Goal: Information Seeking & Learning: Learn about a topic

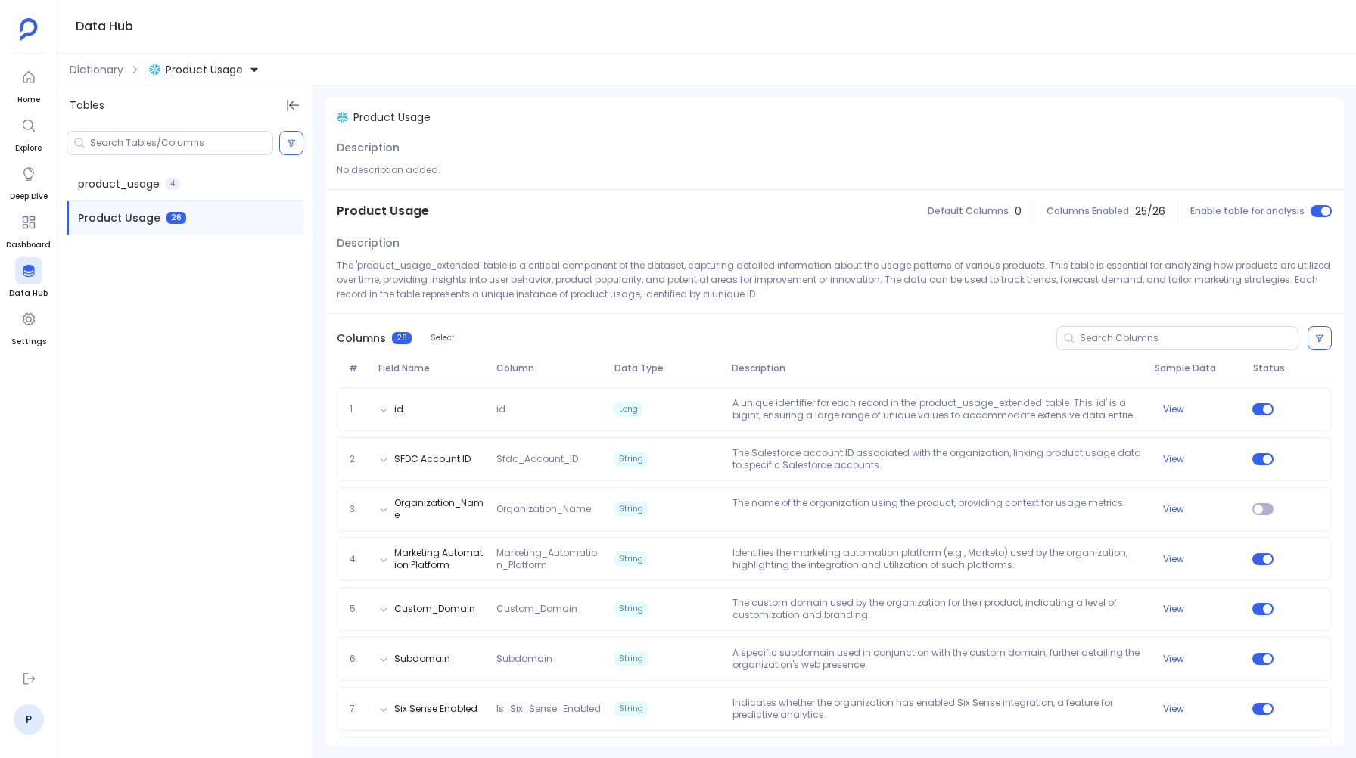
click at [160, 77] on button "Product Usage" at bounding box center [204, 70] width 117 height 24
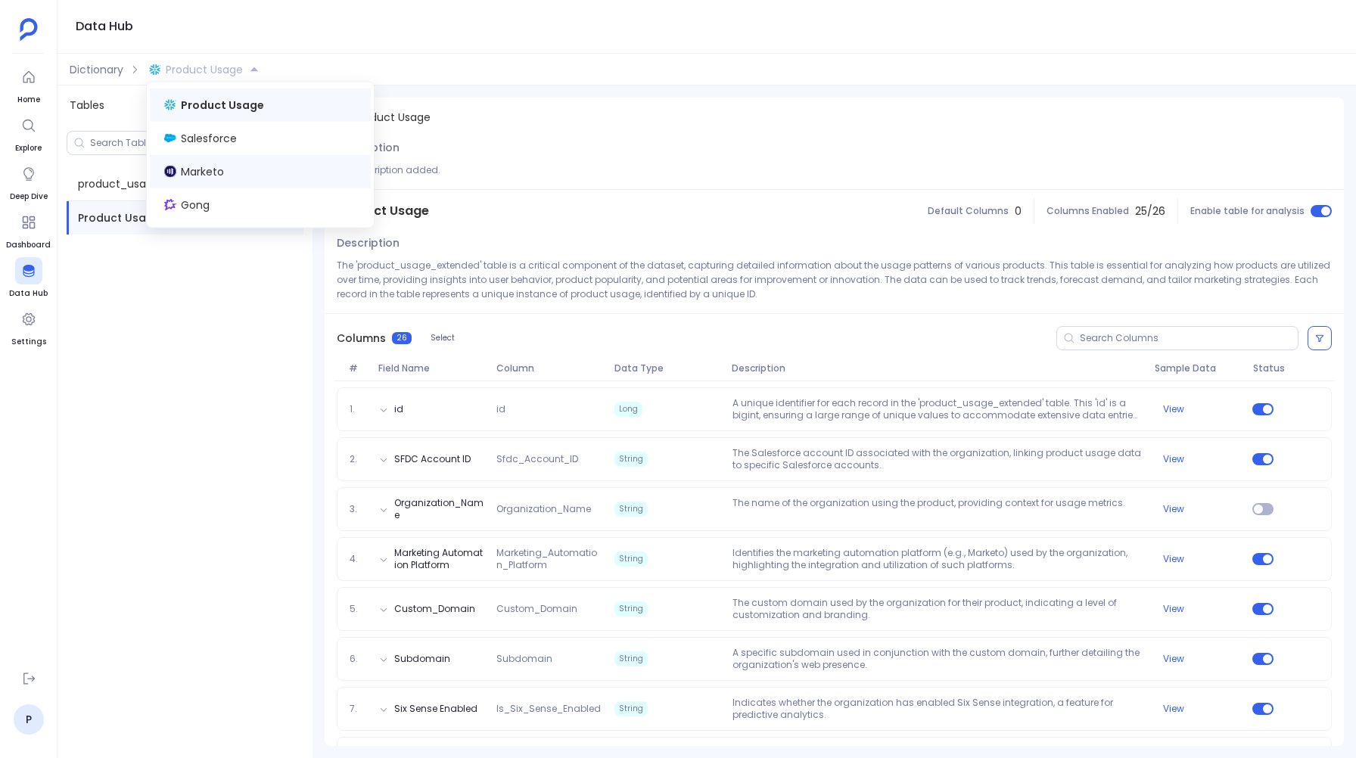
click at [203, 164] on span "Marketo" at bounding box center [202, 171] width 43 height 15
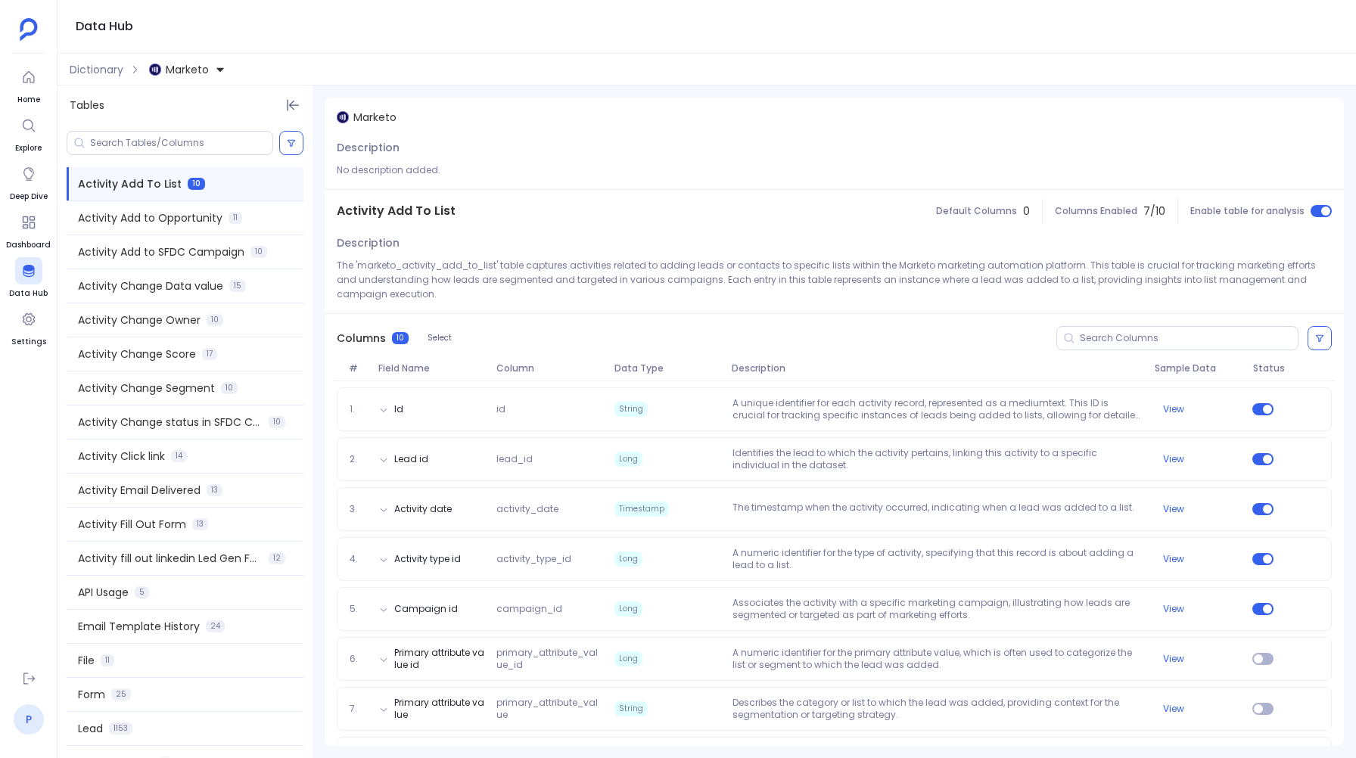
click at [25, 728] on link "P" at bounding box center [29, 719] width 30 height 30
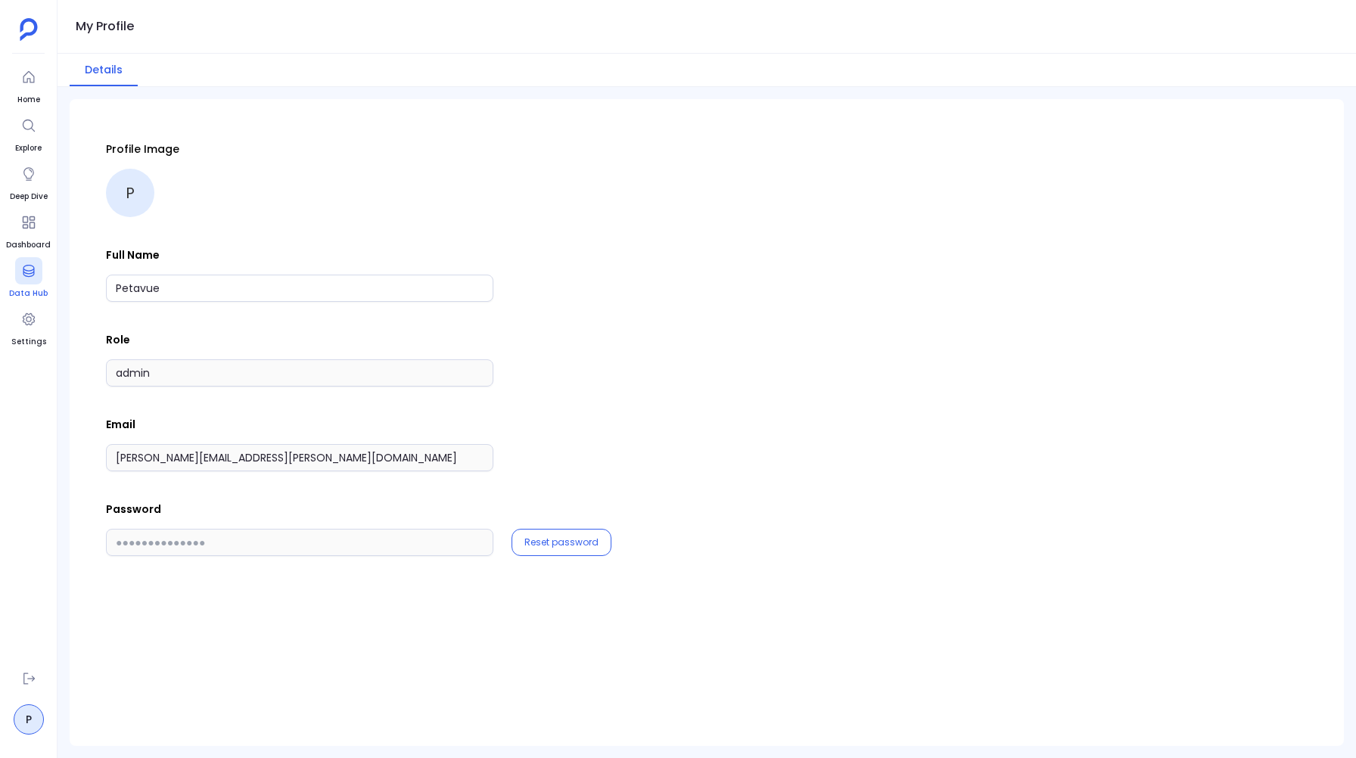
click at [36, 282] on div at bounding box center [28, 270] width 27 height 27
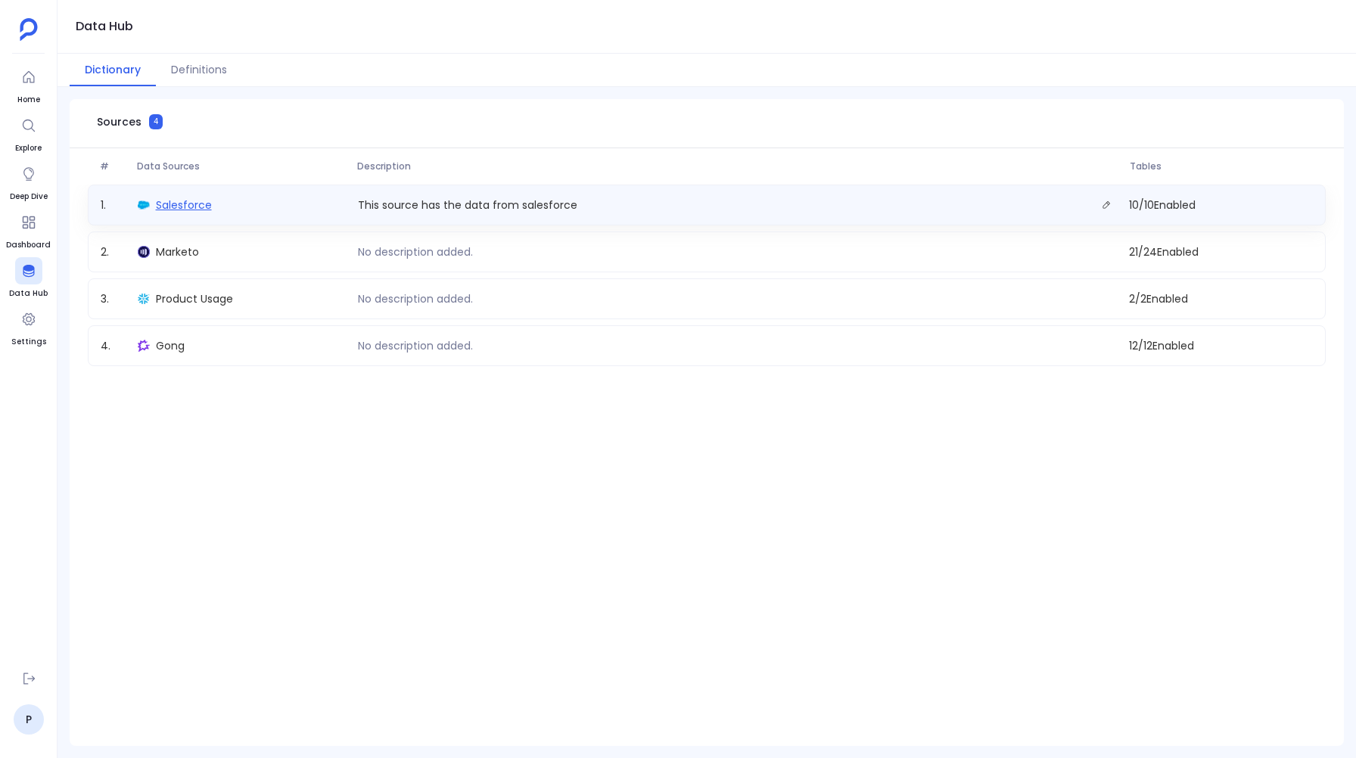
click at [166, 210] on span "Salesforce" at bounding box center [184, 204] width 56 height 15
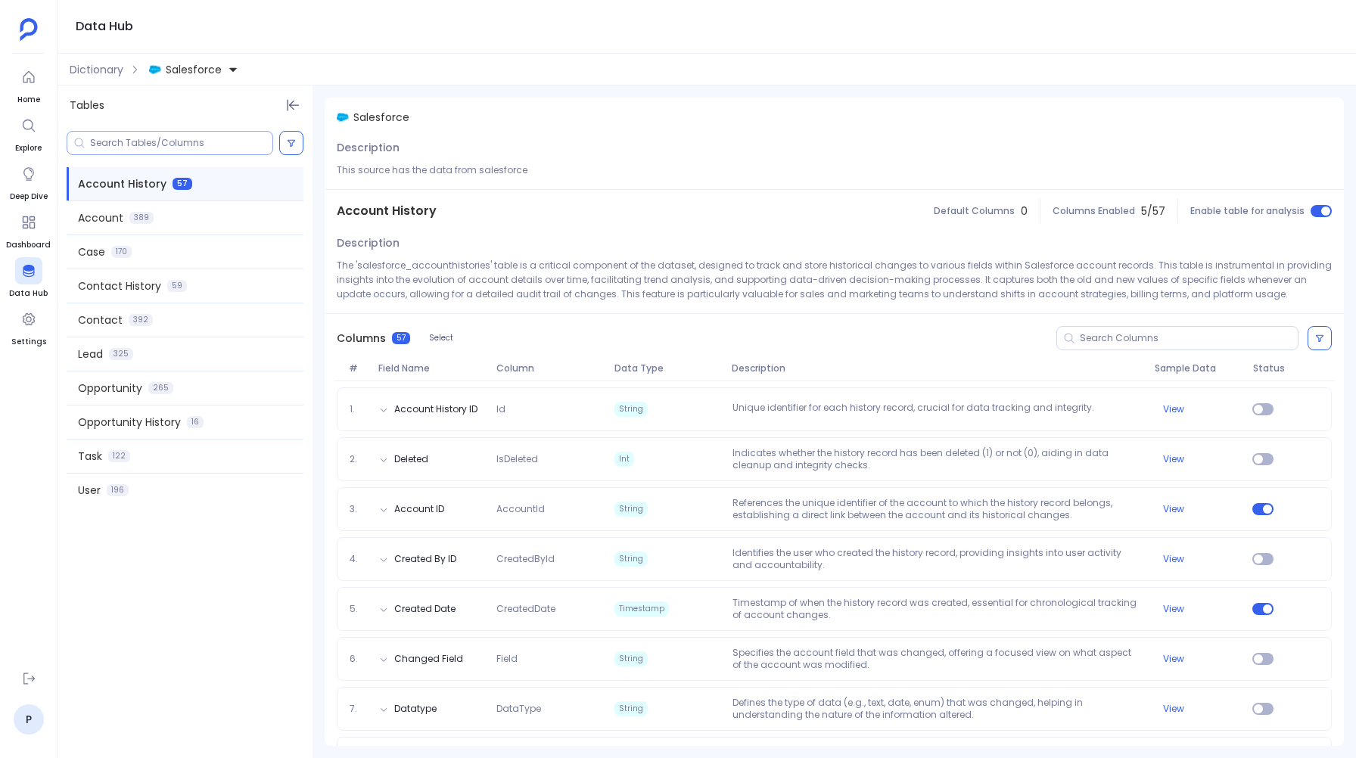
click at [110, 140] on input at bounding box center [181, 143] width 182 height 12
paste input "FiscalYear"
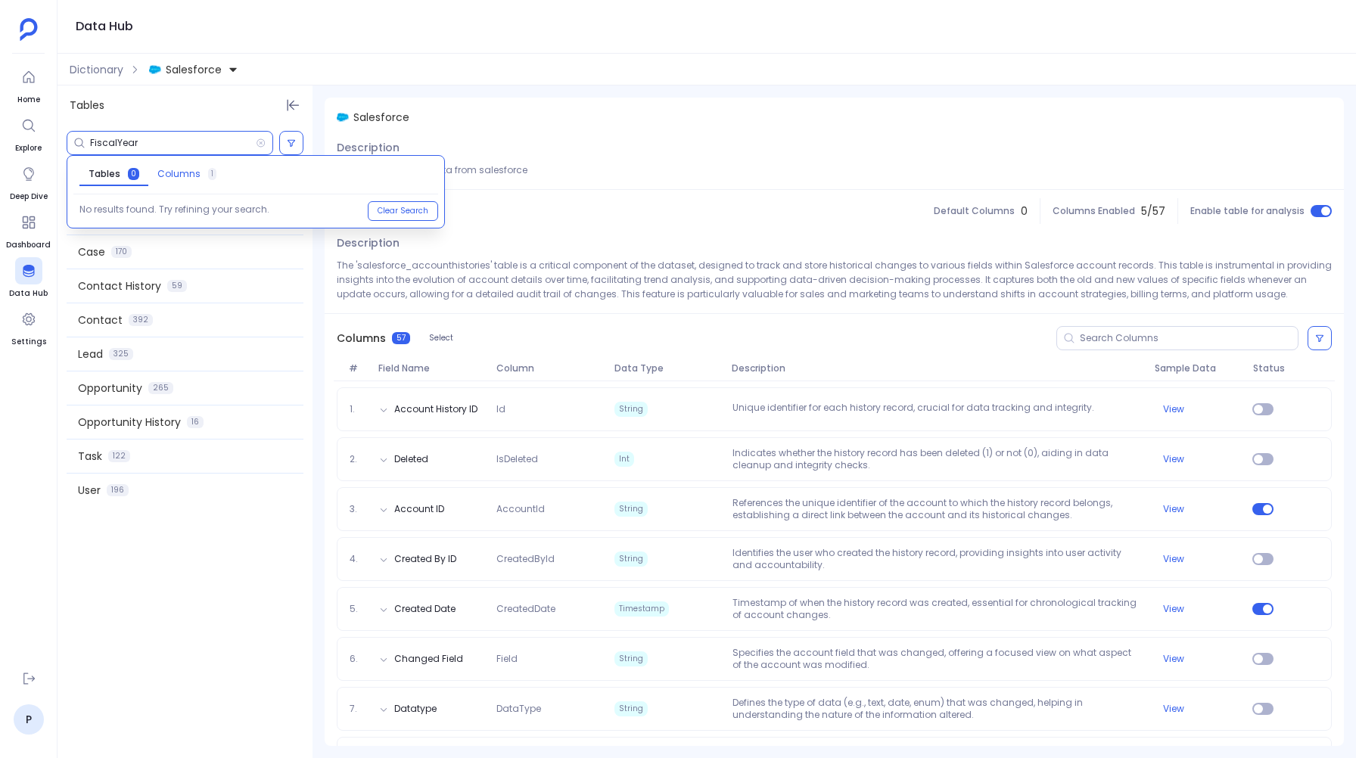
type input "FiscalYear"
click at [168, 172] on span "Columns" at bounding box center [178, 174] width 43 height 12
click at [92, 213] on span "Fiscal Year" at bounding box center [104, 211] width 50 height 12
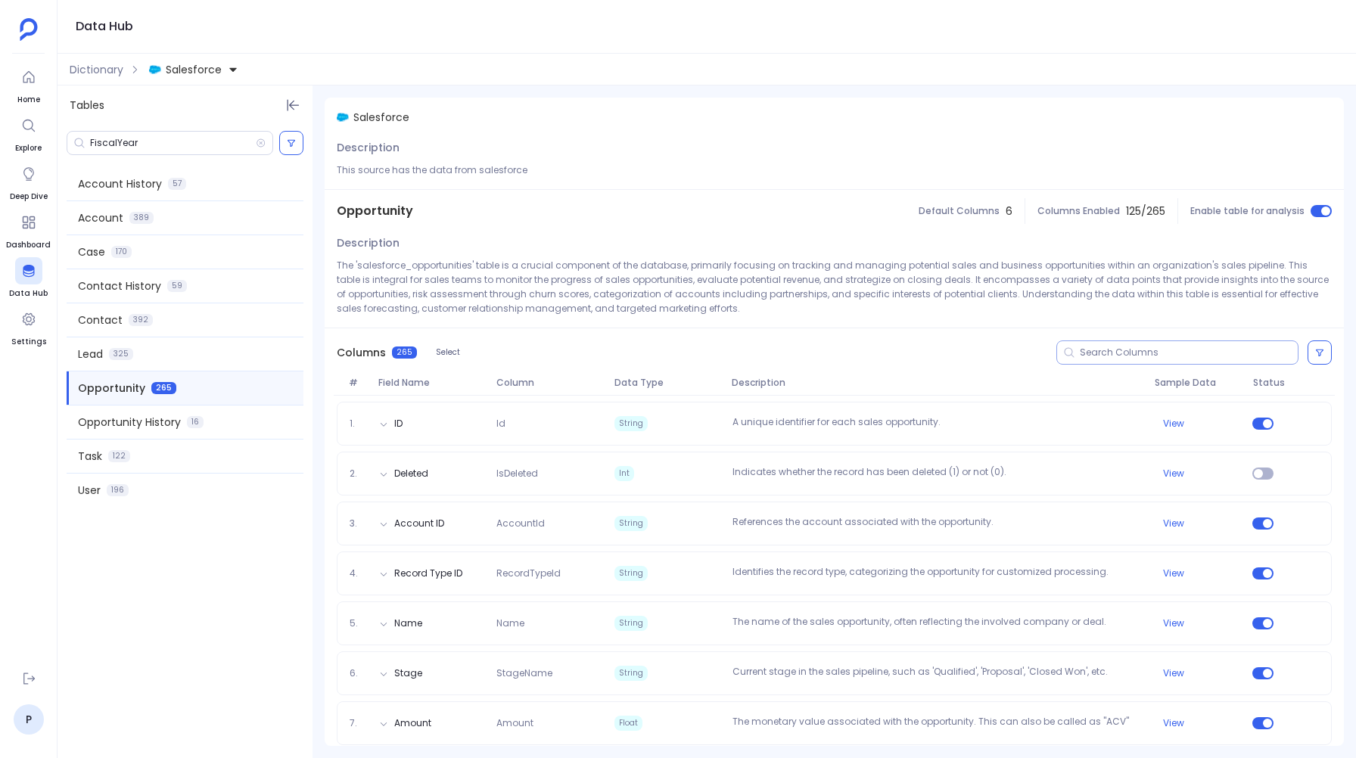
click at [1174, 347] on input at bounding box center [1189, 353] width 218 height 12
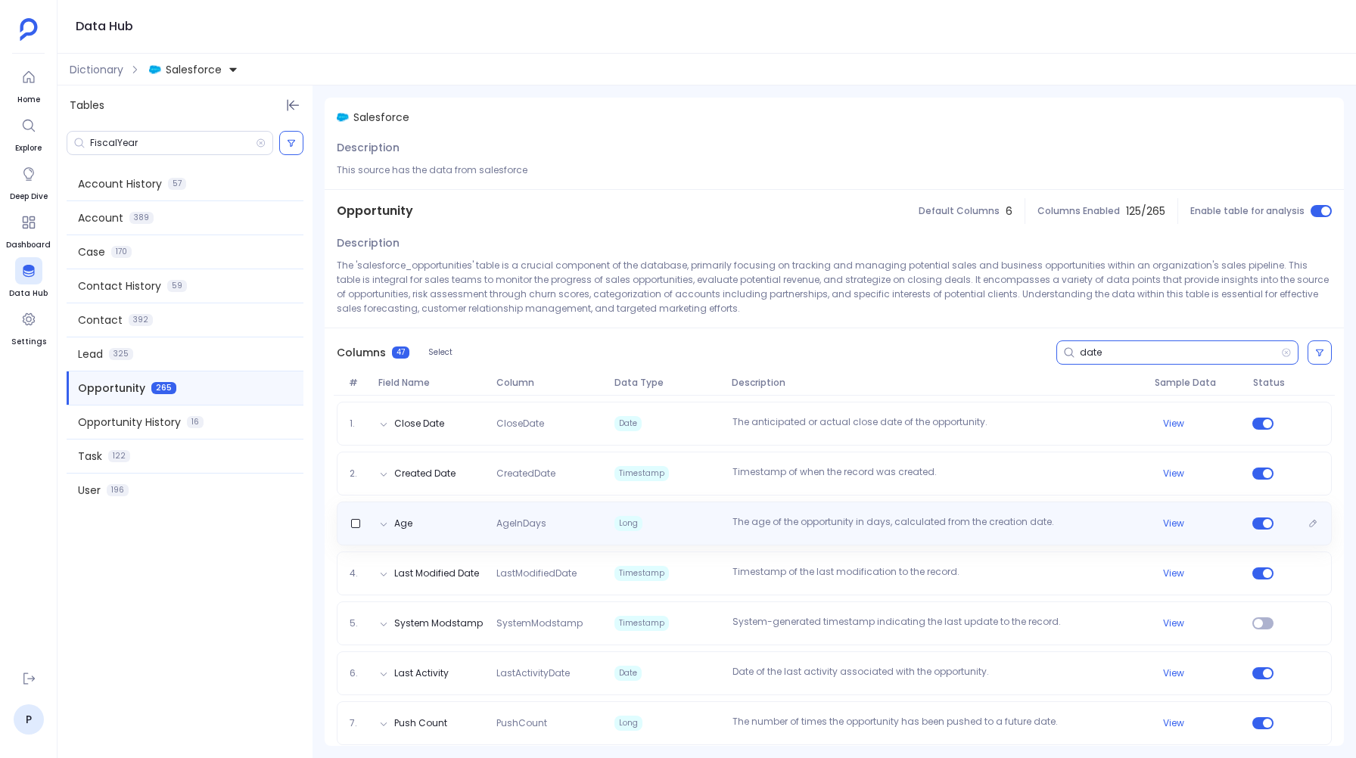
type input "date"
click at [774, 539] on div "Age AgeInDays Long The age of the opportunity in days, calculated from the crea…" at bounding box center [834, 524] width 995 height 44
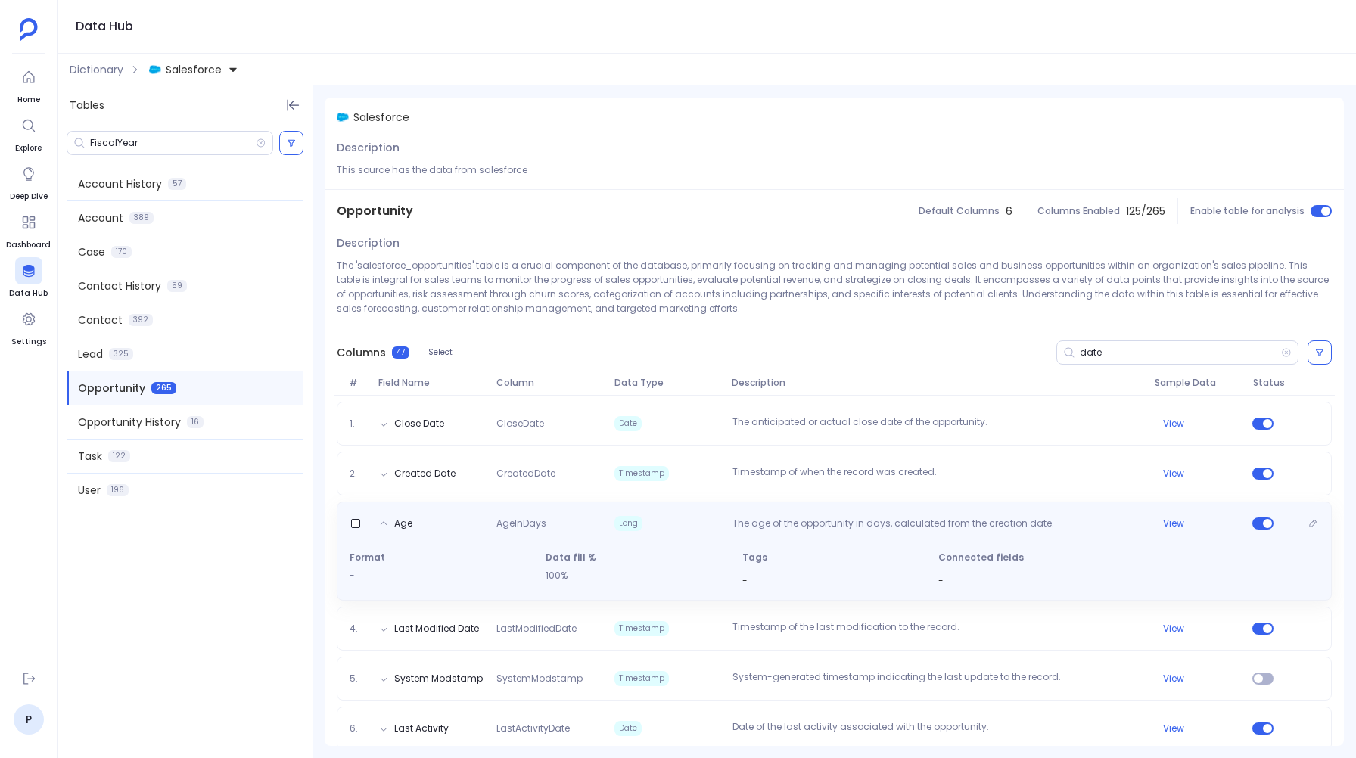
click at [774, 539] on div "Age AgeInDays Long The age of the opportunity in days, calculated from the crea…" at bounding box center [834, 551] width 995 height 99
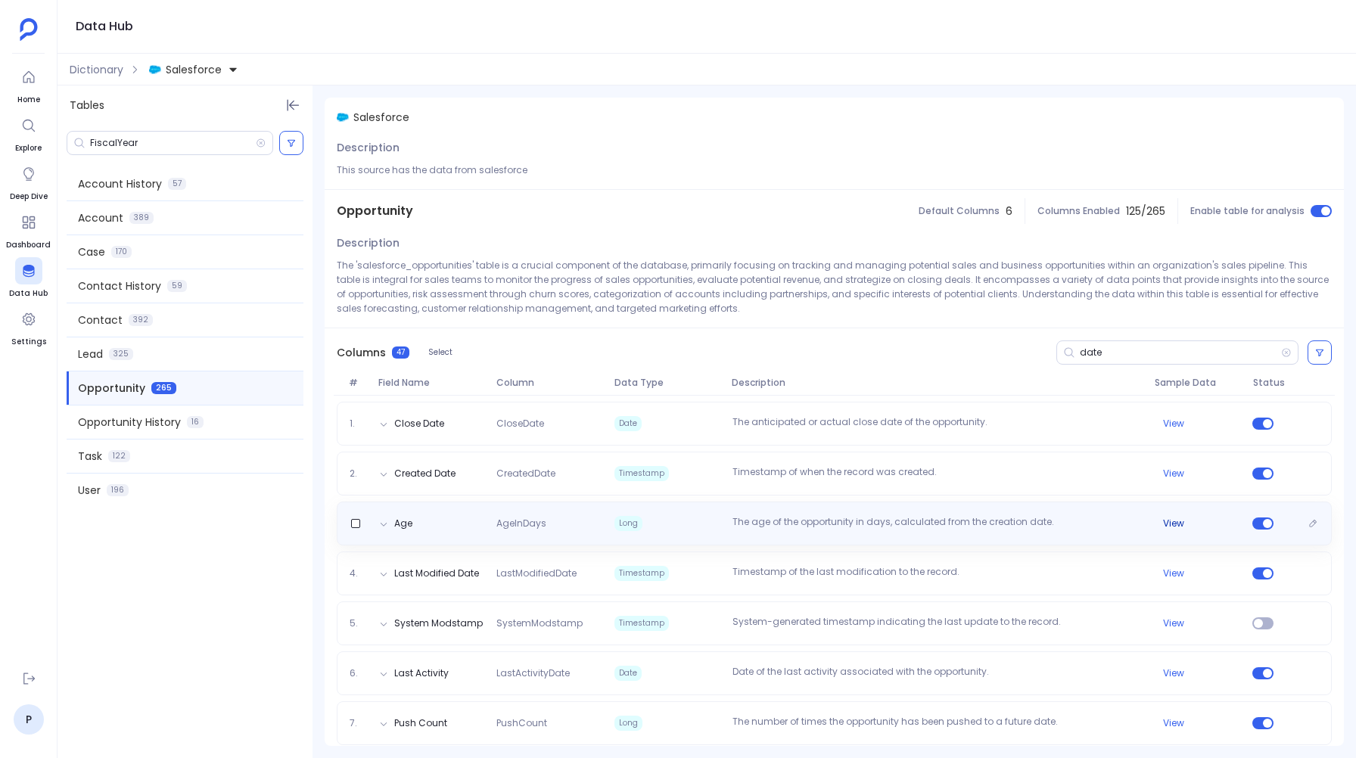
click at [1172, 525] on button "View" at bounding box center [1173, 524] width 21 height 12
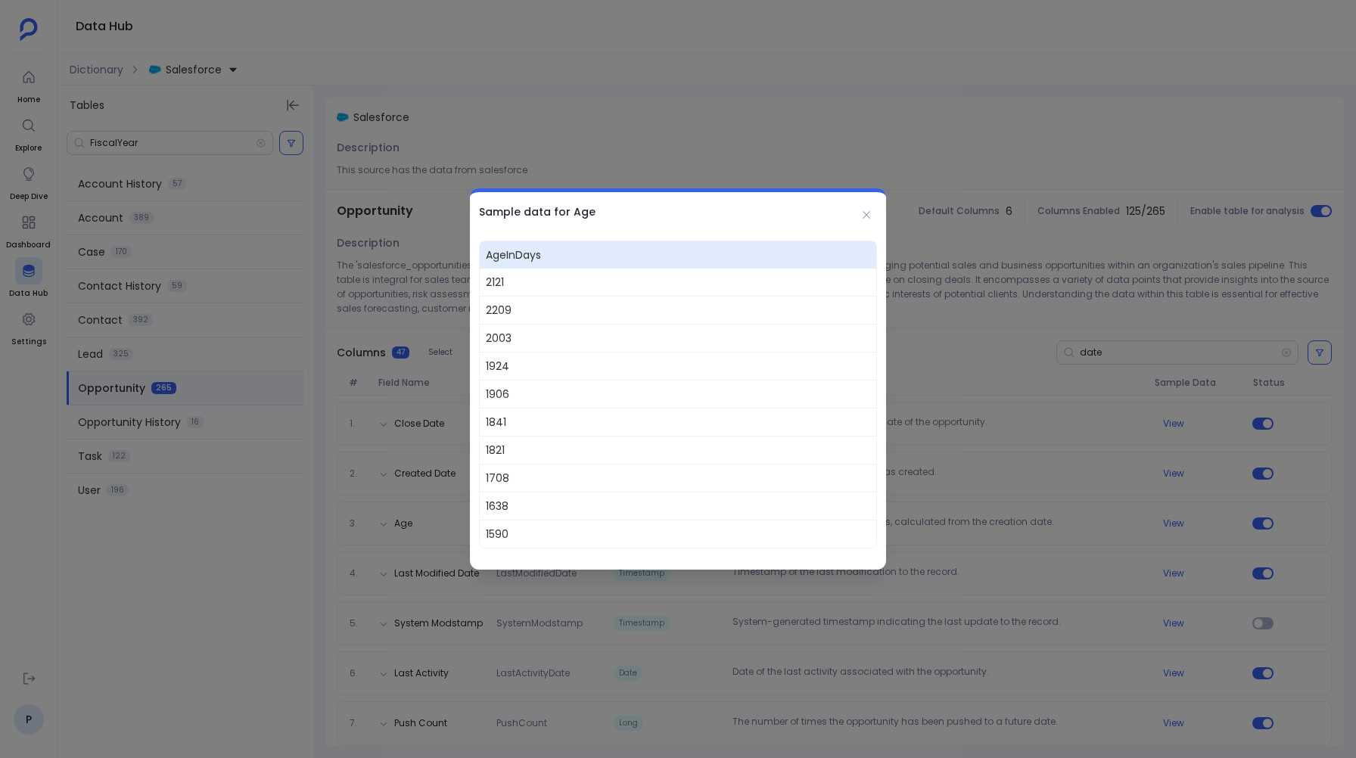
click at [1095, 539] on div at bounding box center [678, 379] width 1356 height 758
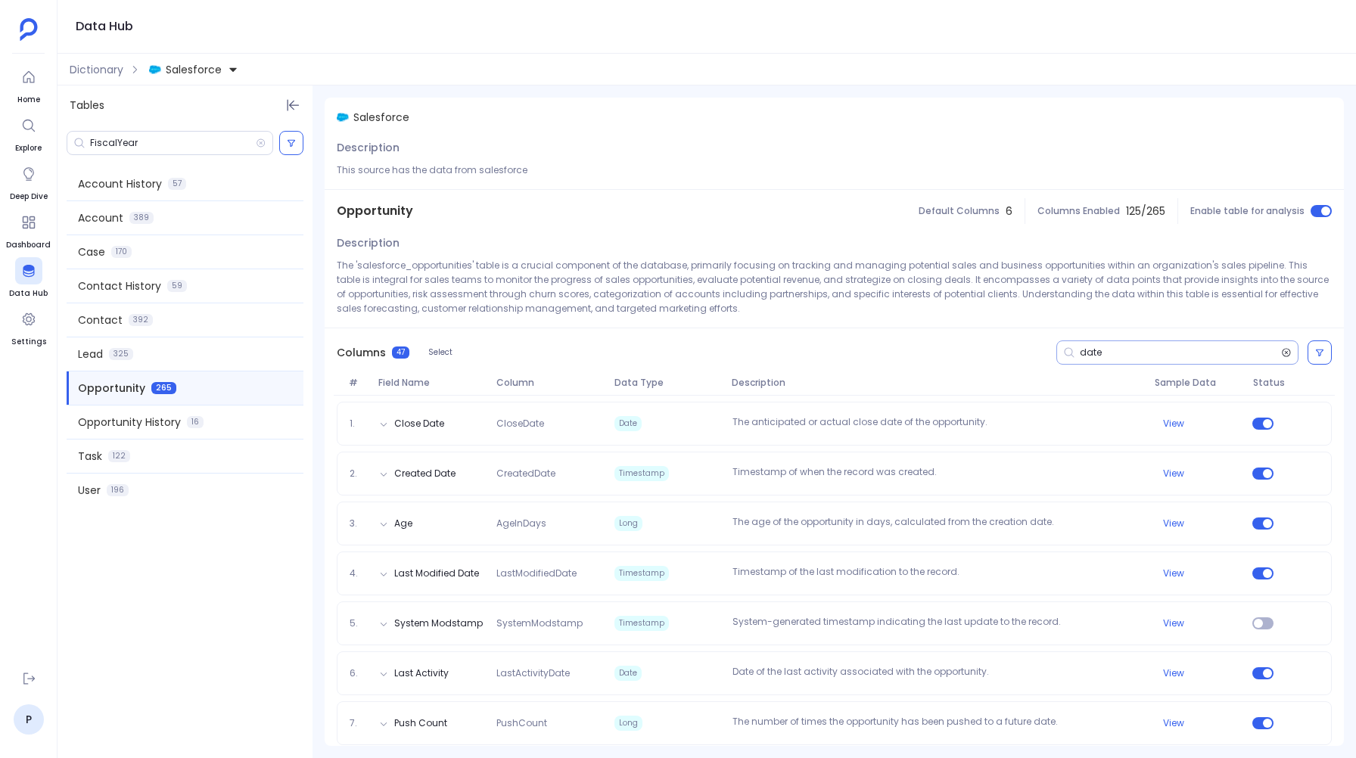
click at [1283, 351] on icon at bounding box center [1286, 352] width 8 height 8
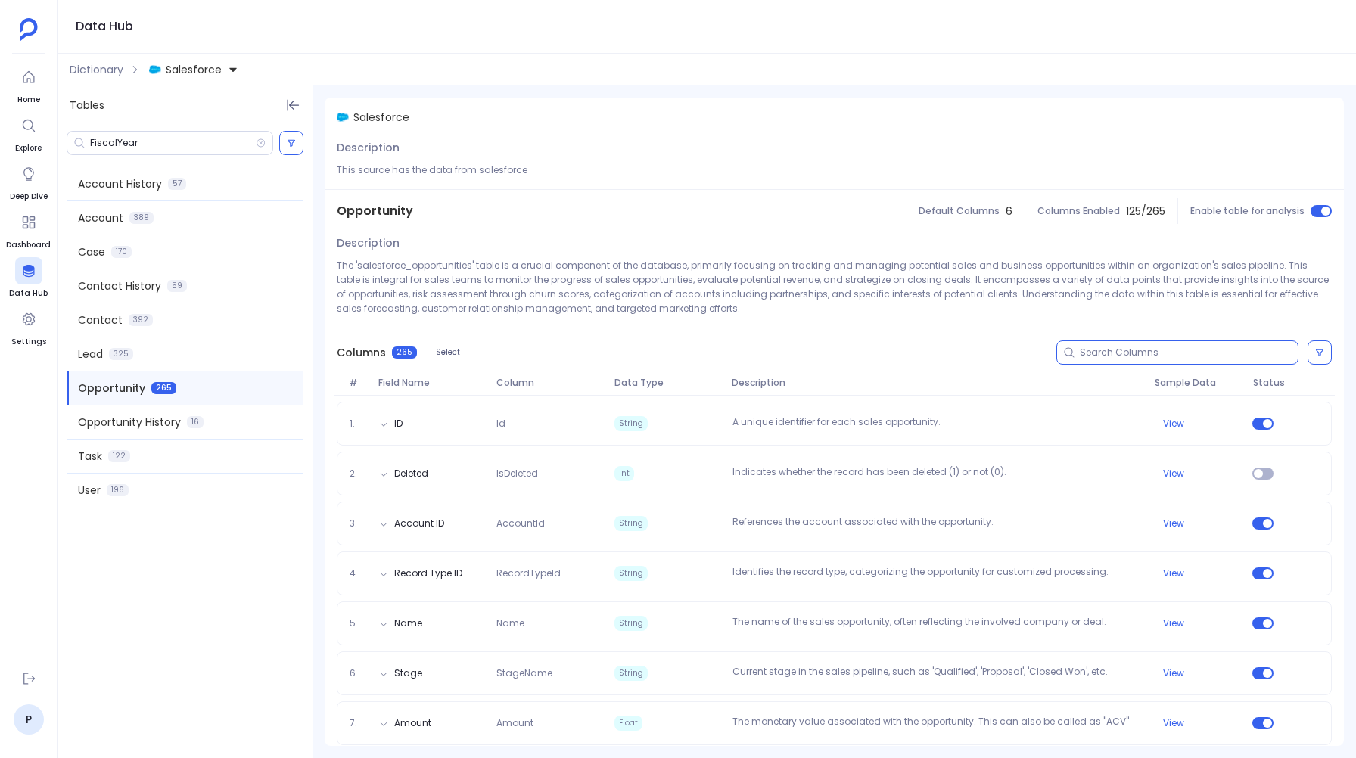
click at [1133, 351] on input at bounding box center [1189, 353] width 218 height 12
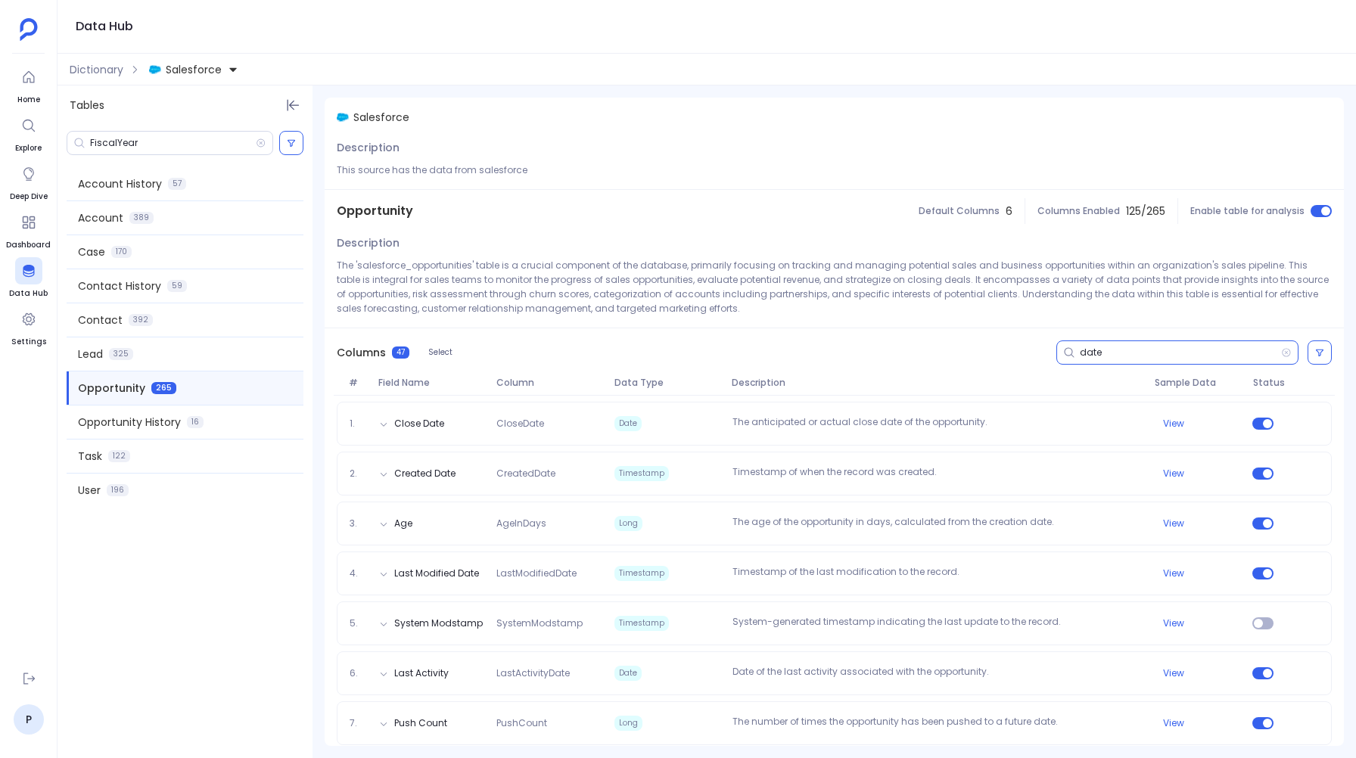
type input "date"
click at [1317, 353] on icon at bounding box center [1319, 352] width 9 height 9
click at [1021, 413] on label "Status on" at bounding box center [1056, 415] width 151 height 33
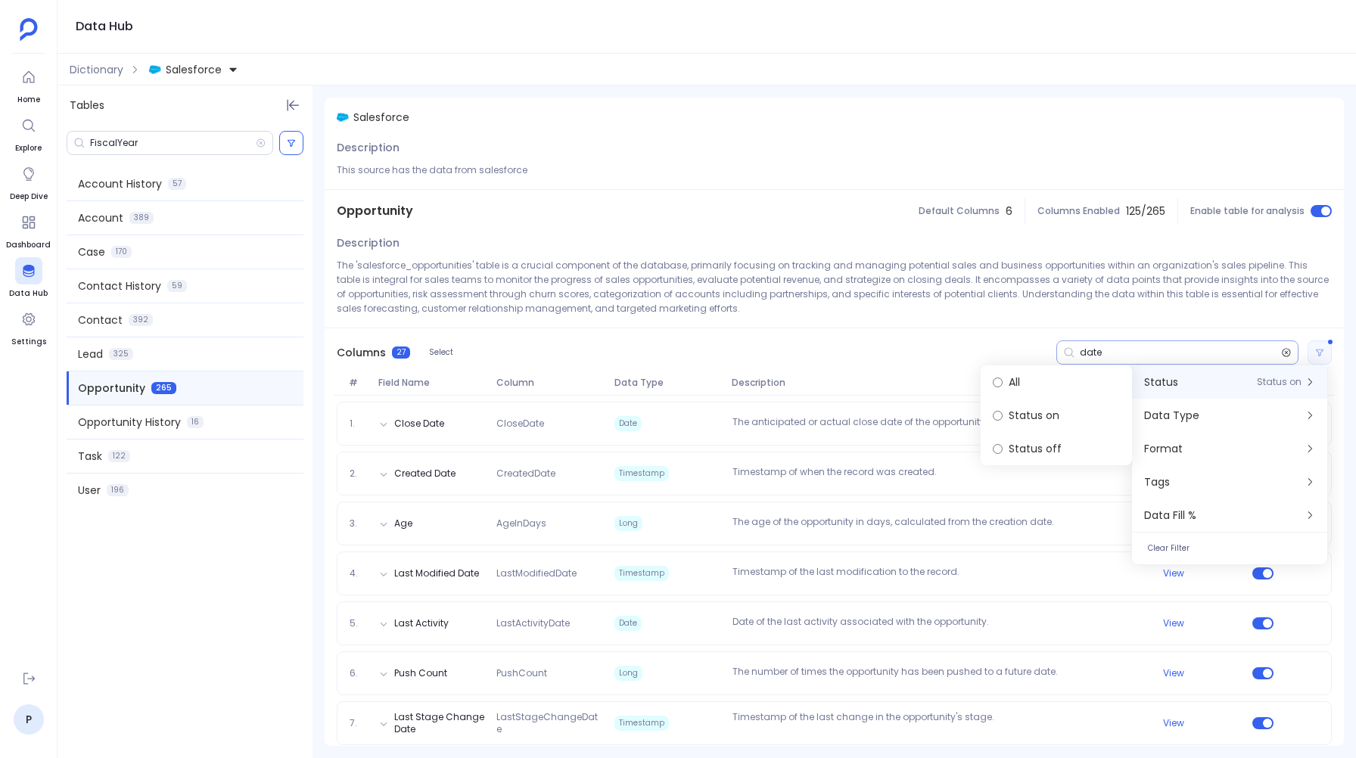
click at [1284, 351] on icon at bounding box center [1286, 353] width 11 height 12
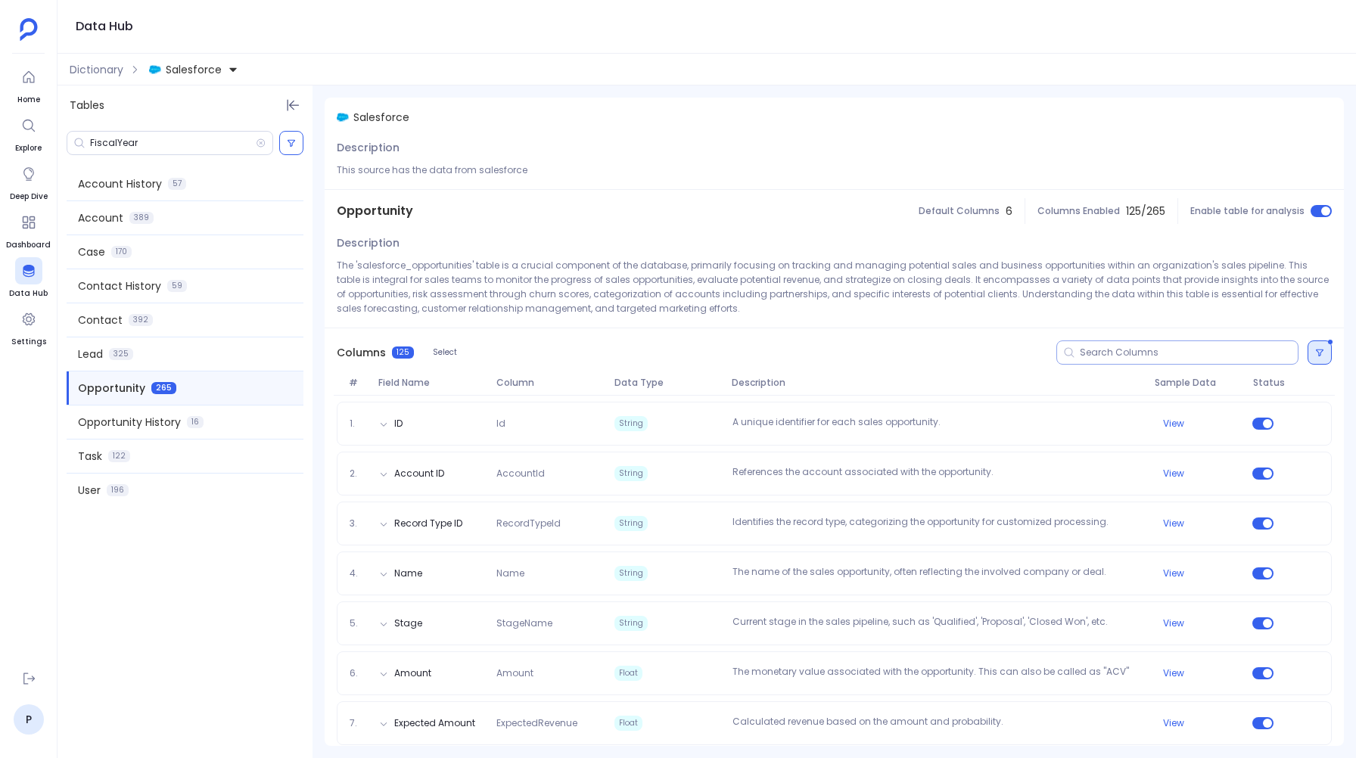
click at [1321, 350] on button at bounding box center [1319, 352] width 24 height 24
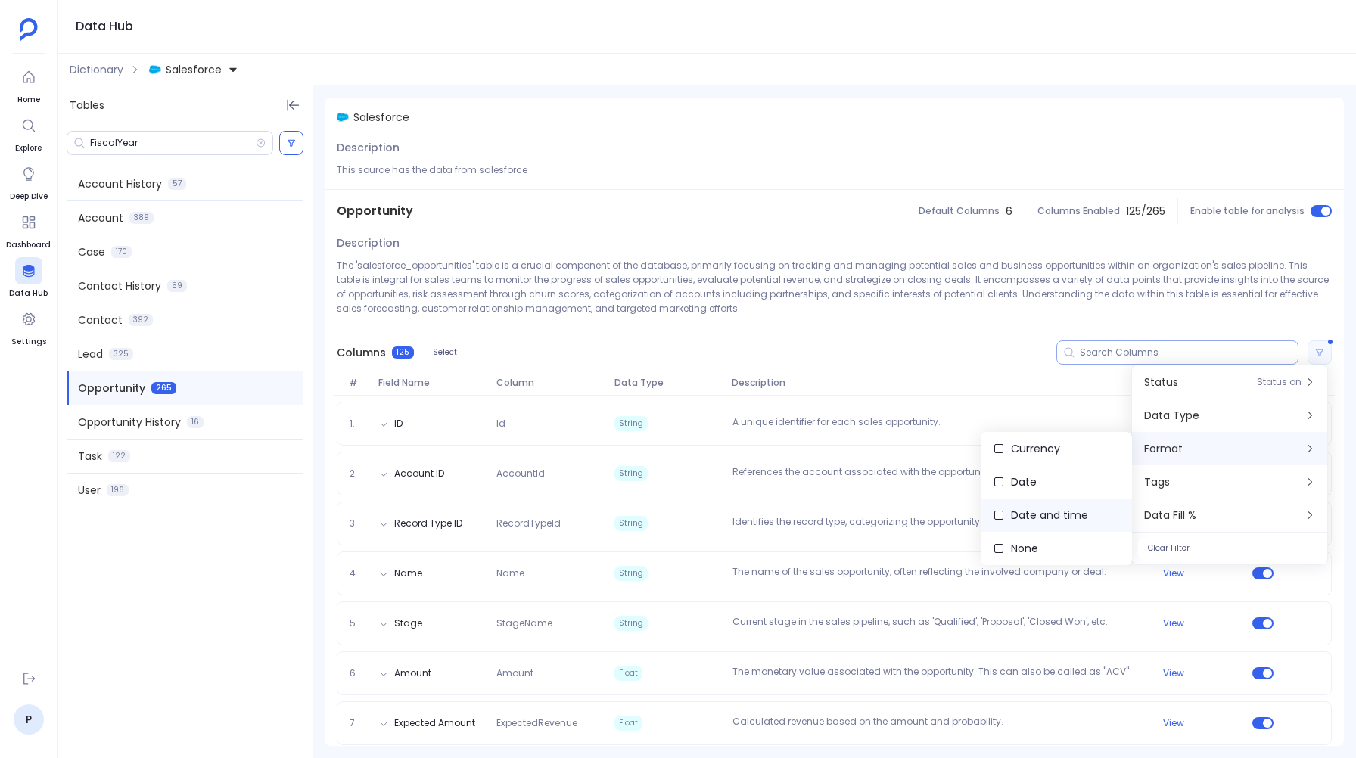
click at [1031, 517] on span "Date and time" at bounding box center [1049, 515] width 77 height 15
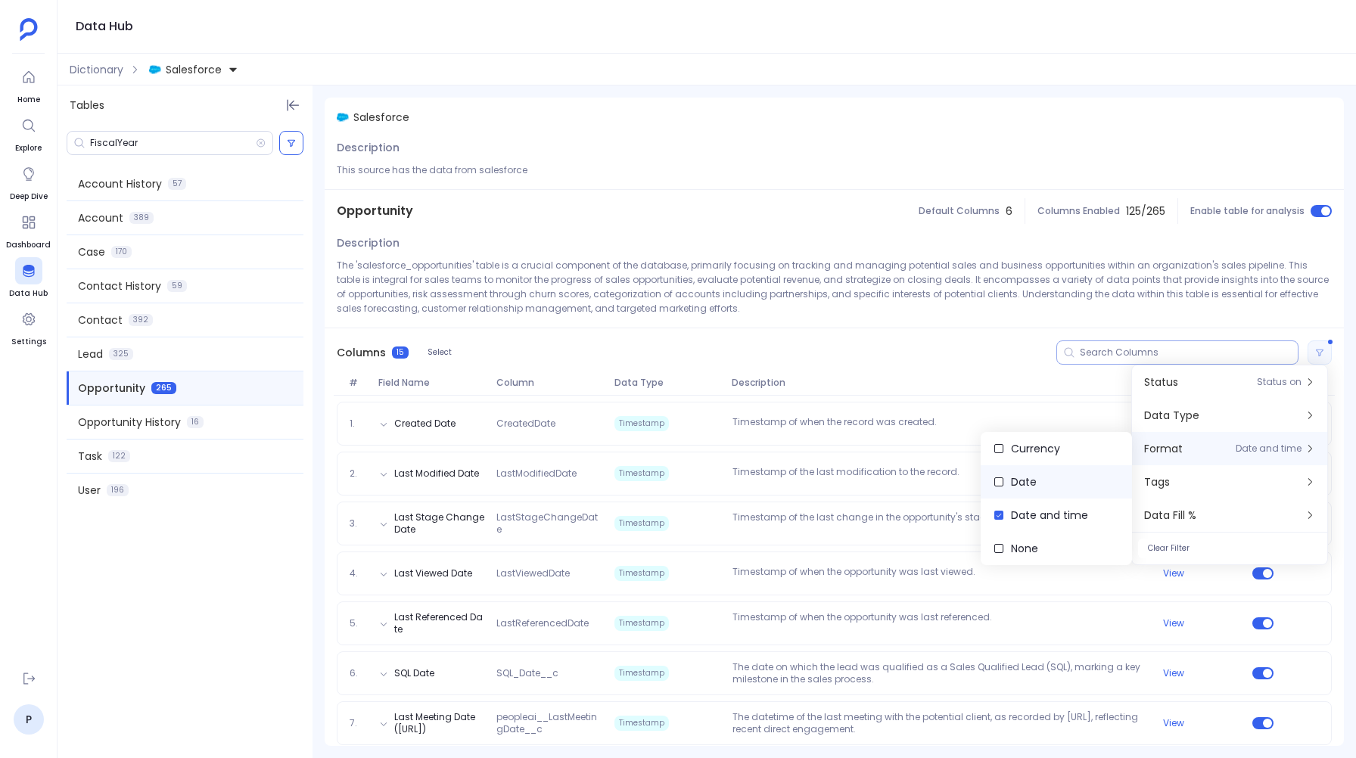
click at [1011, 480] on span "Date" at bounding box center [1024, 481] width 26 height 15
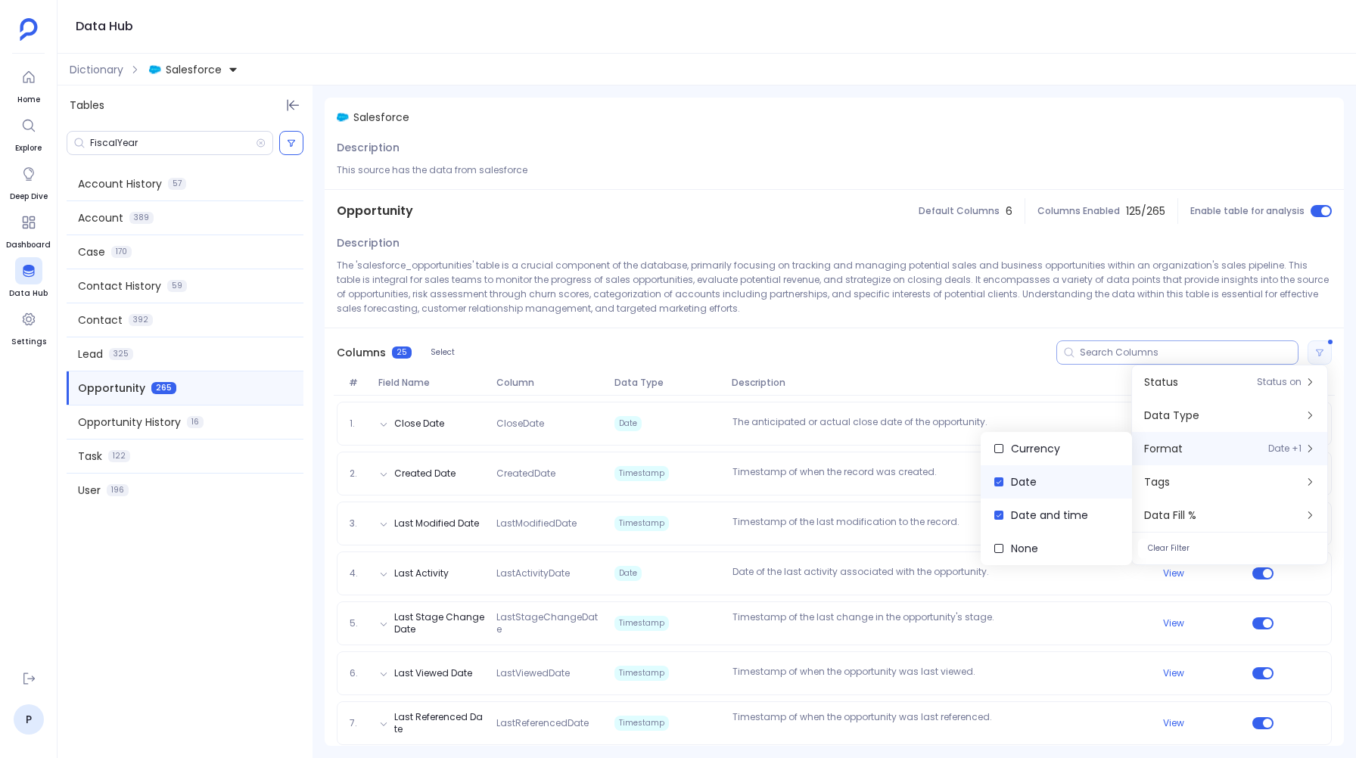
click at [1019, 490] on label "Date" at bounding box center [1056, 481] width 151 height 33
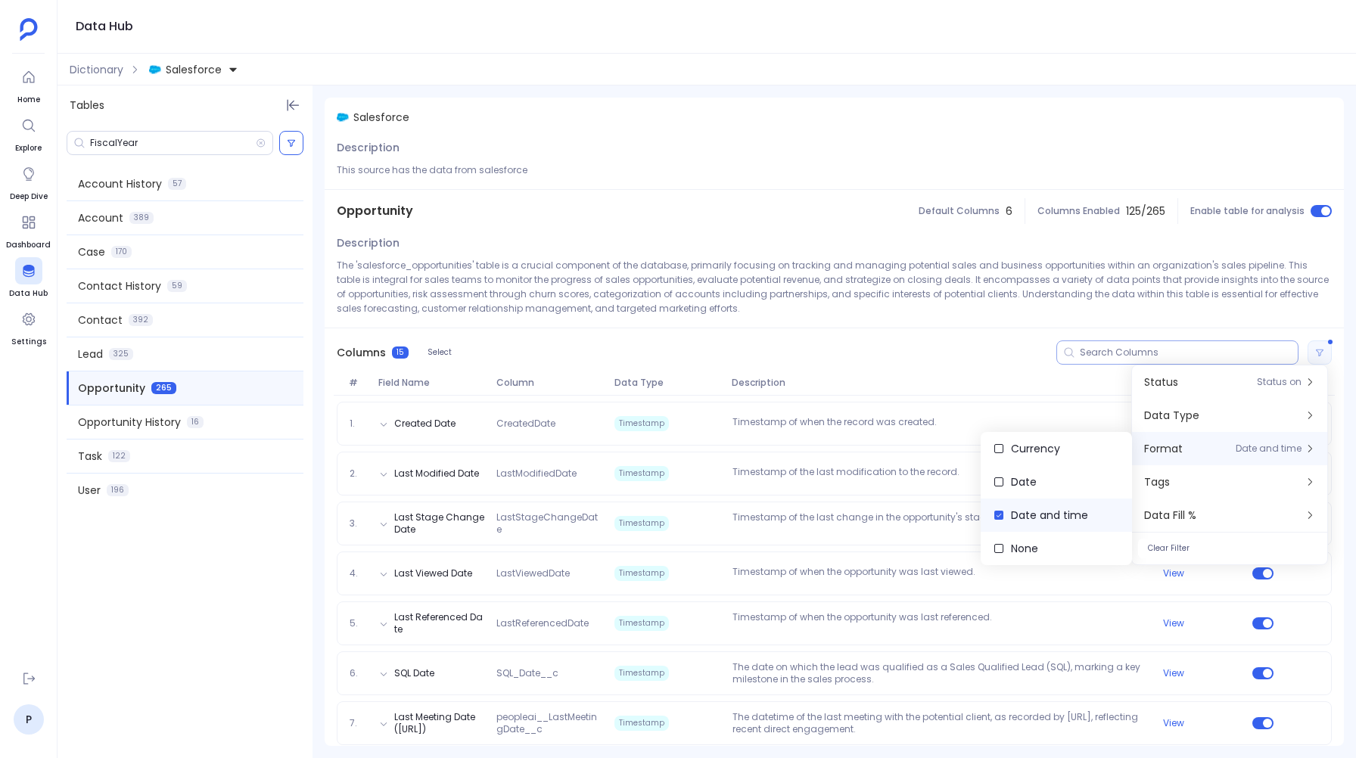
click at [1028, 522] on span "Date and time" at bounding box center [1049, 515] width 77 height 15
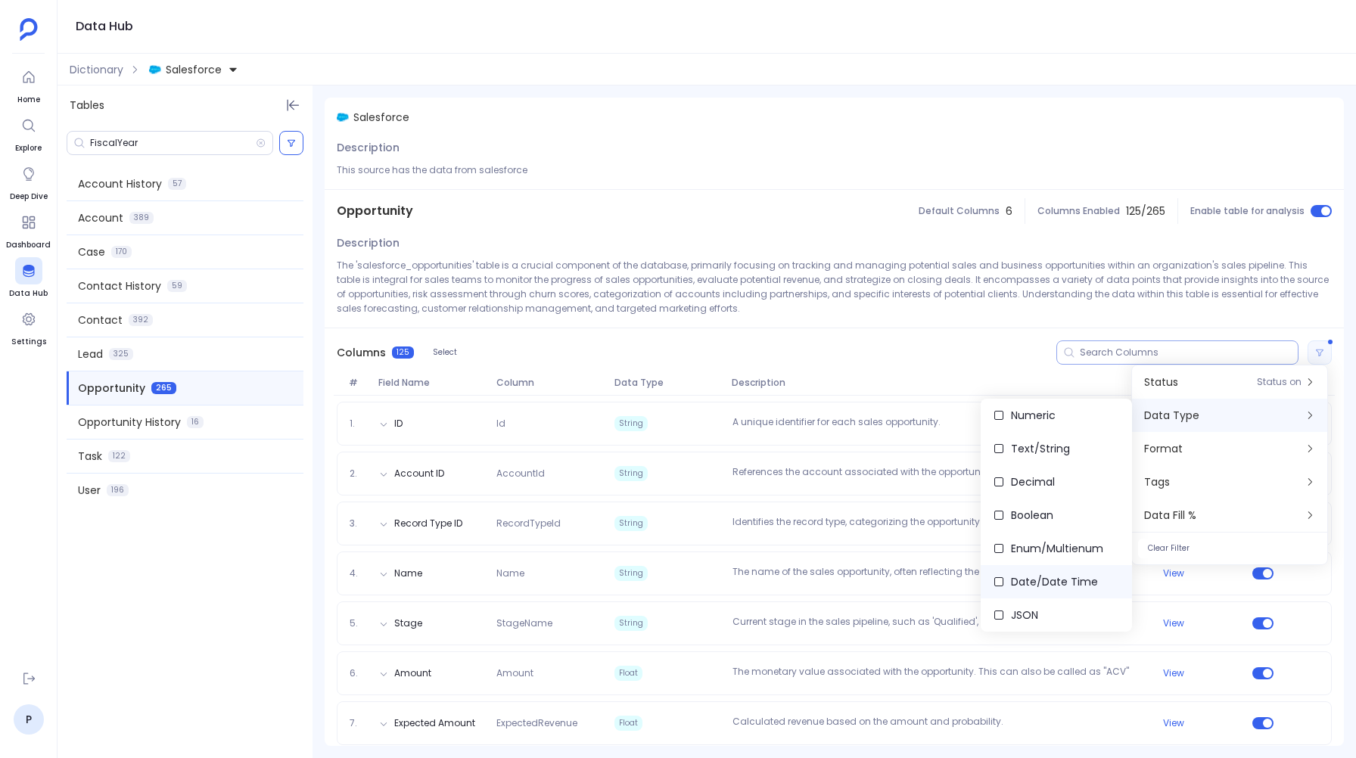
click at [1026, 575] on span "Date/Date Time" at bounding box center [1054, 581] width 87 height 15
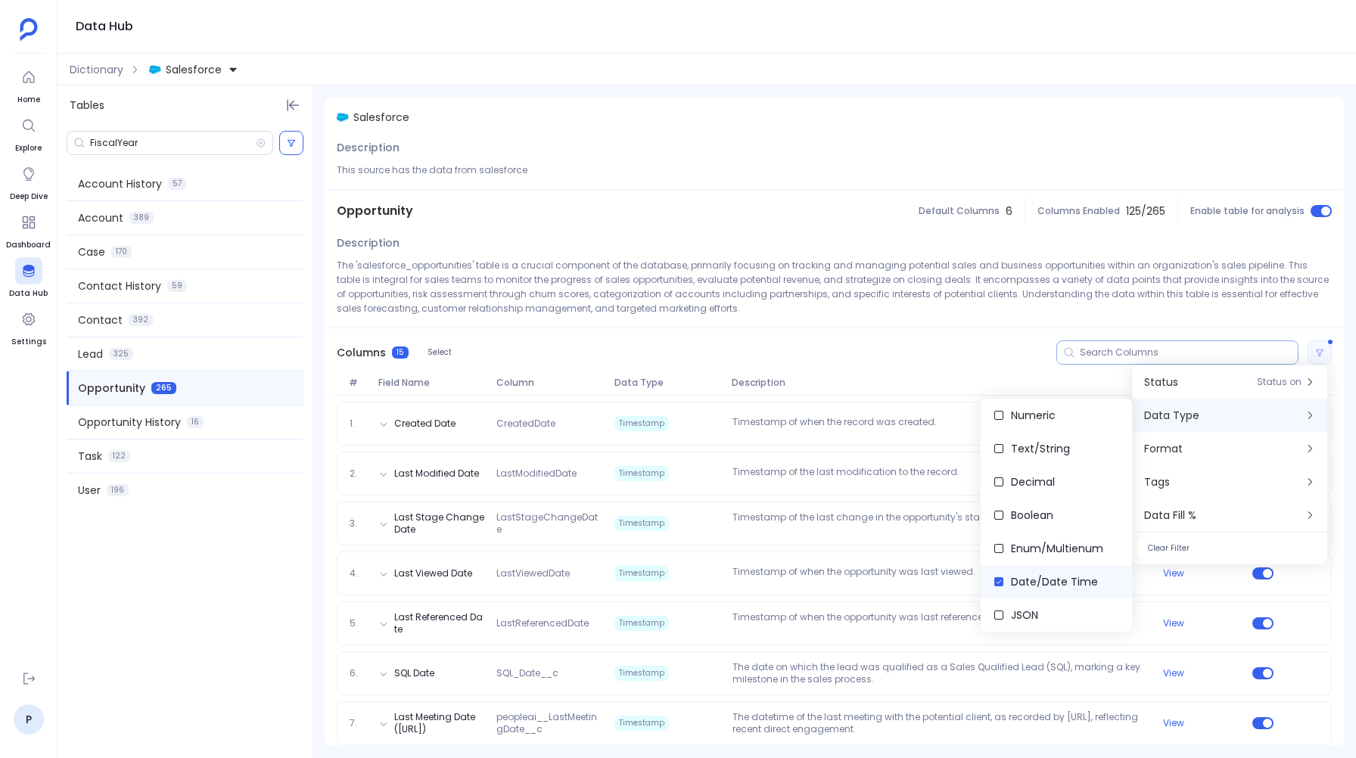
click at [1027, 575] on span "Date/Date Time" at bounding box center [1054, 581] width 87 height 15
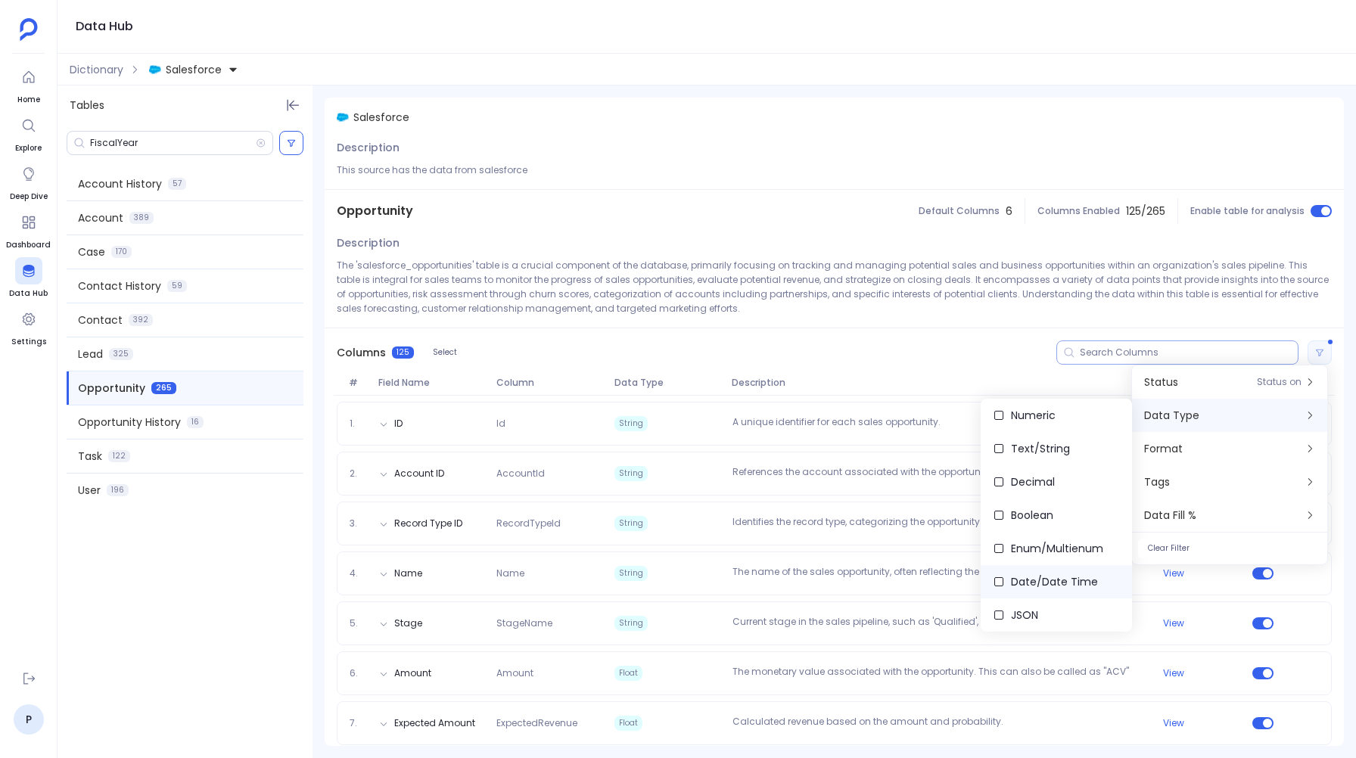
click at [1027, 575] on span "Date/Date Time" at bounding box center [1054, 581] width 87 height 15
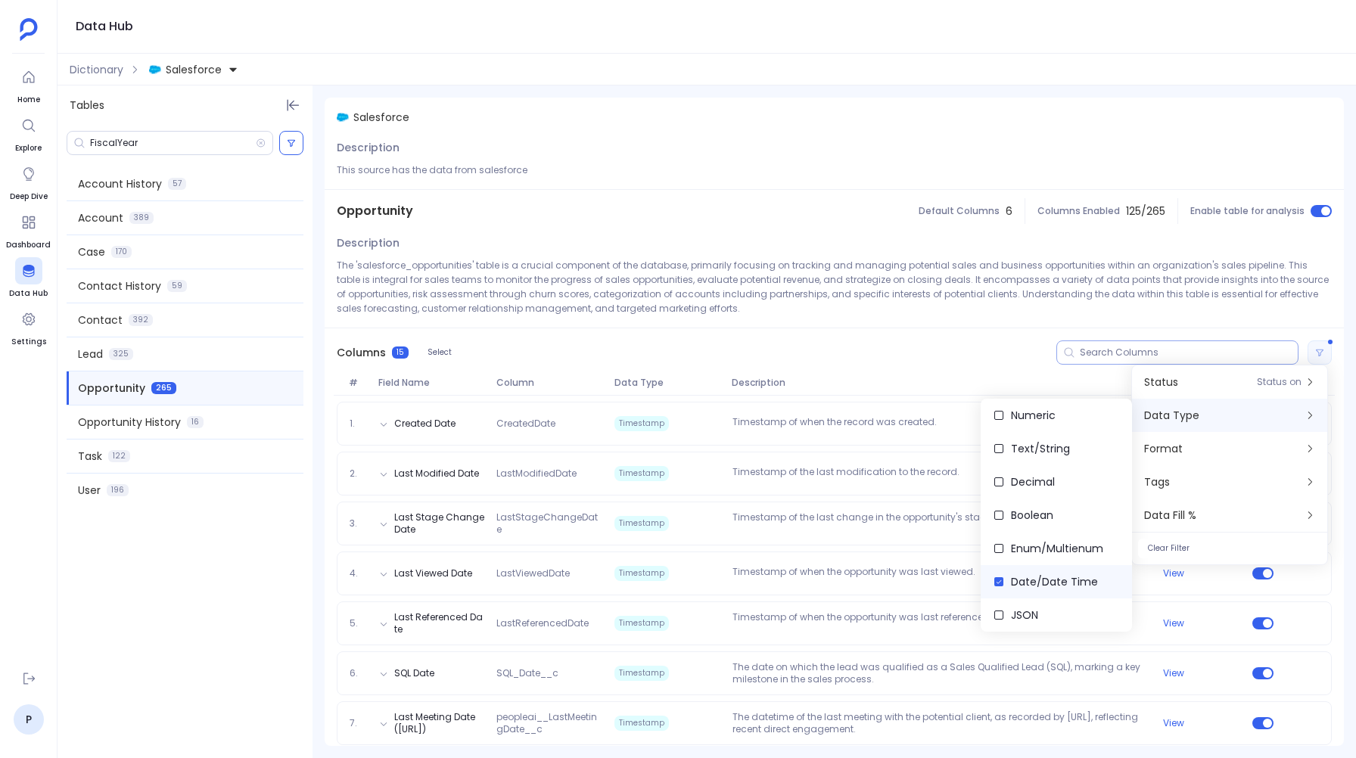
click at [1027, 575] on span "Date/Date Time" at bounding box center [1054, 581] width 87 height 15
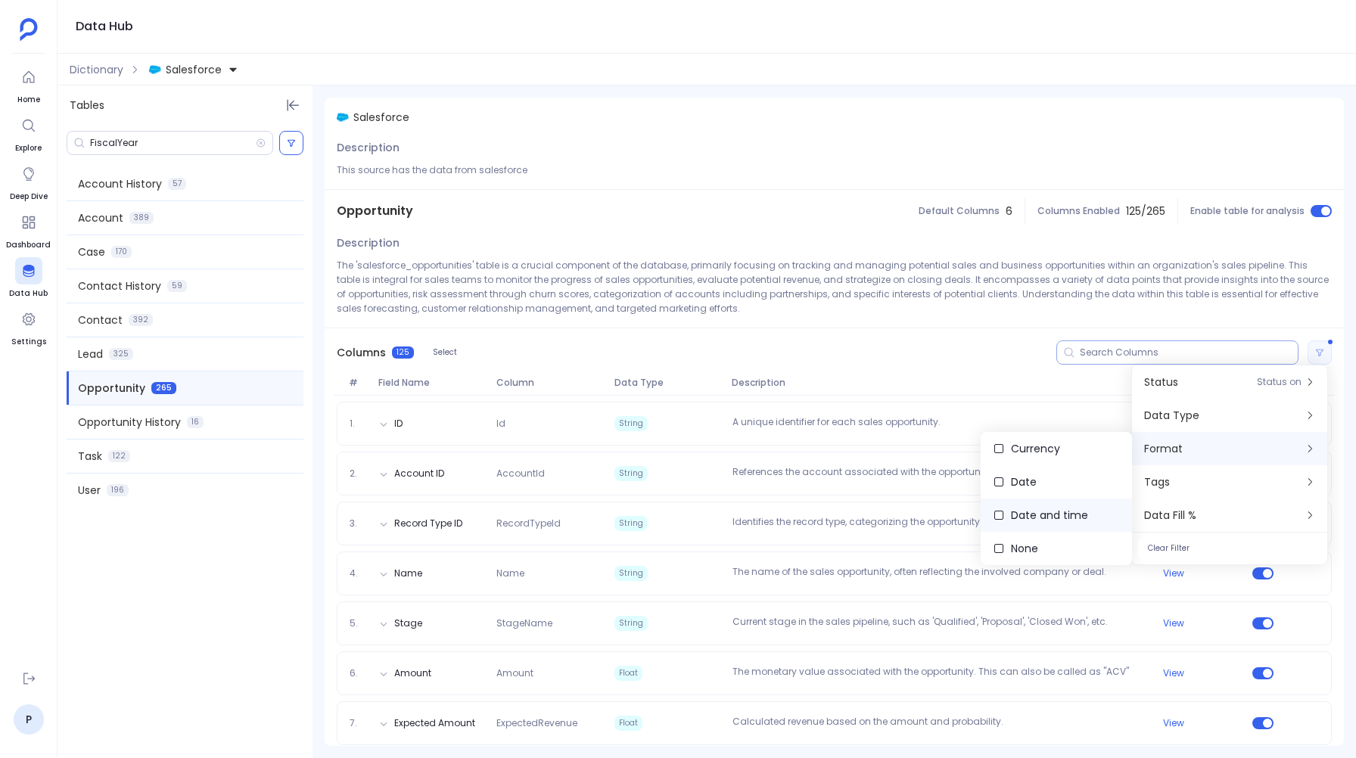
click at [1043, 505] on label "Date and time" at bounding box center [1056, 515] width 151 height 33
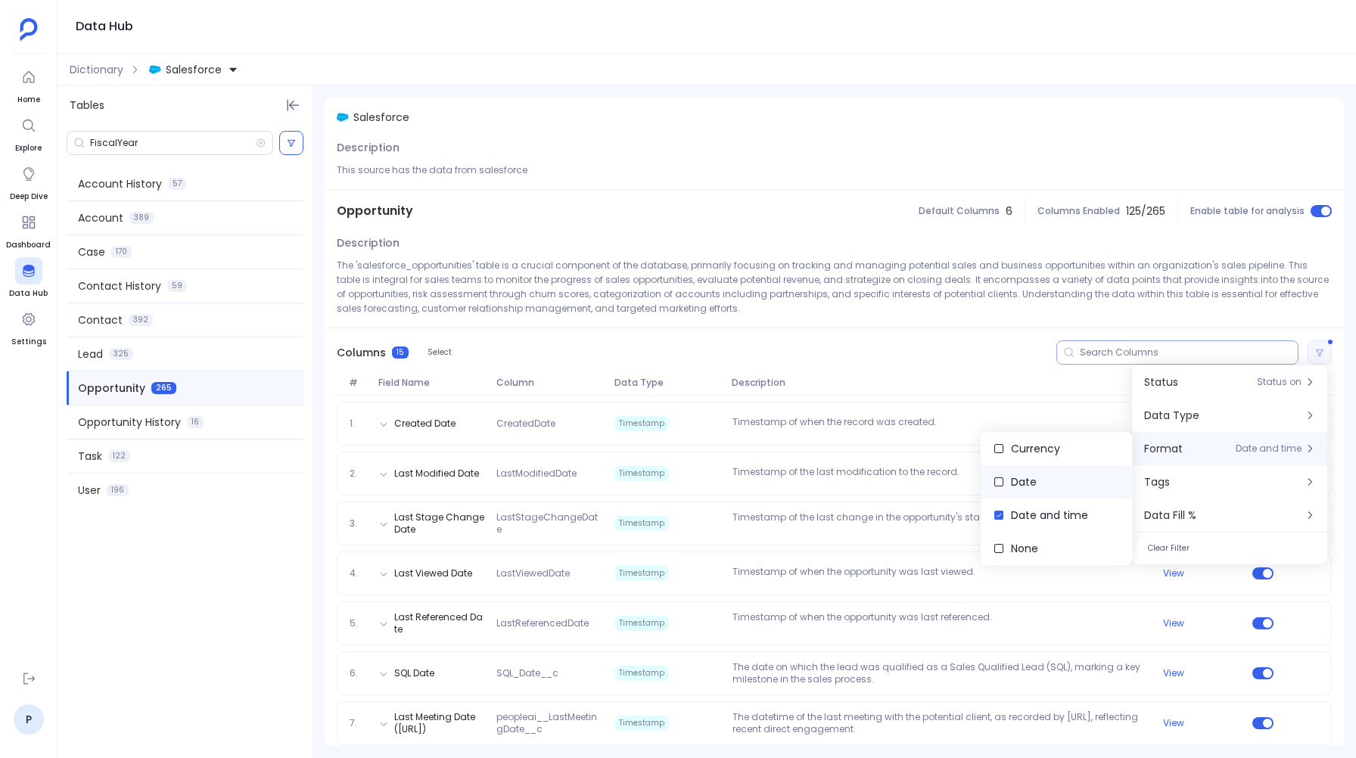
click at [1039, 488] on label "Date" at bounding box center [1056, 481] width 151 height 33
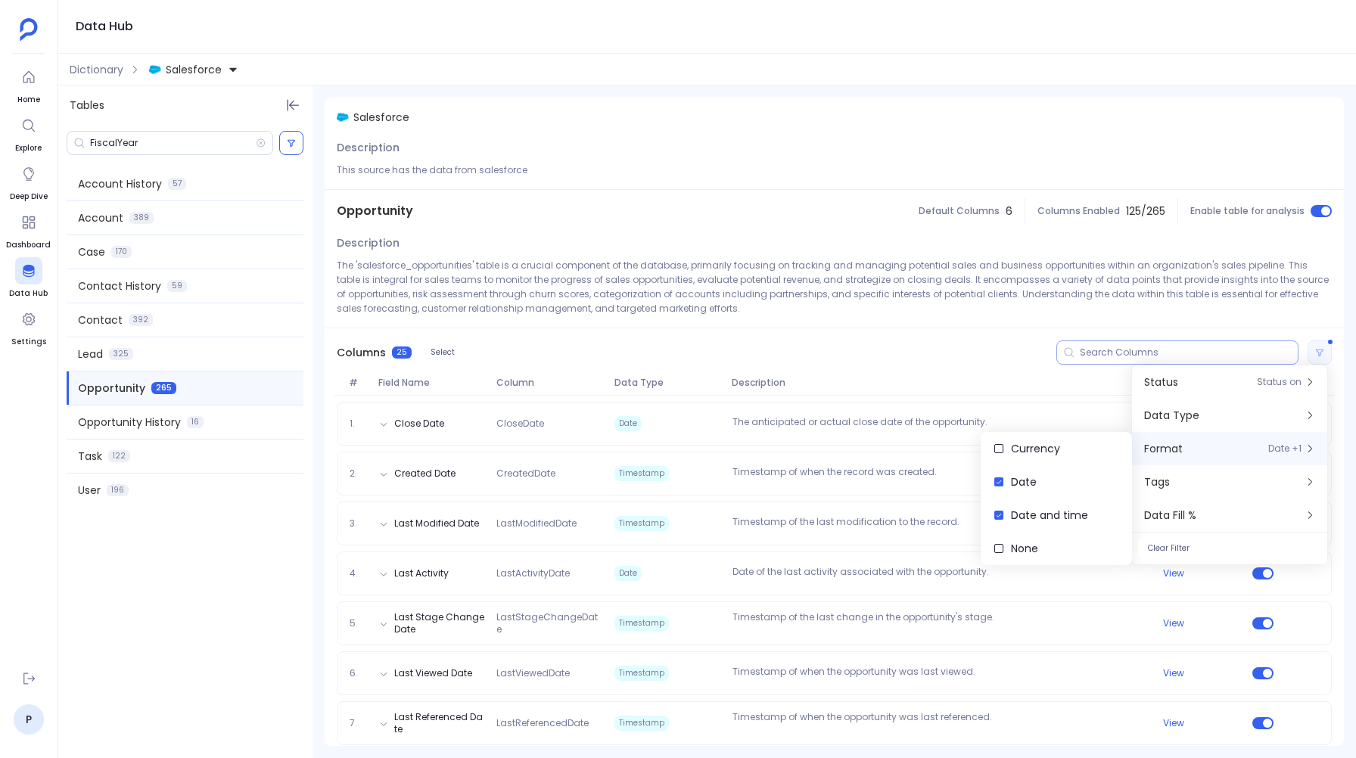
click at [914, 362] on div "Columns 25 Select" at bounding box center [834, 352] width 1019 height 48
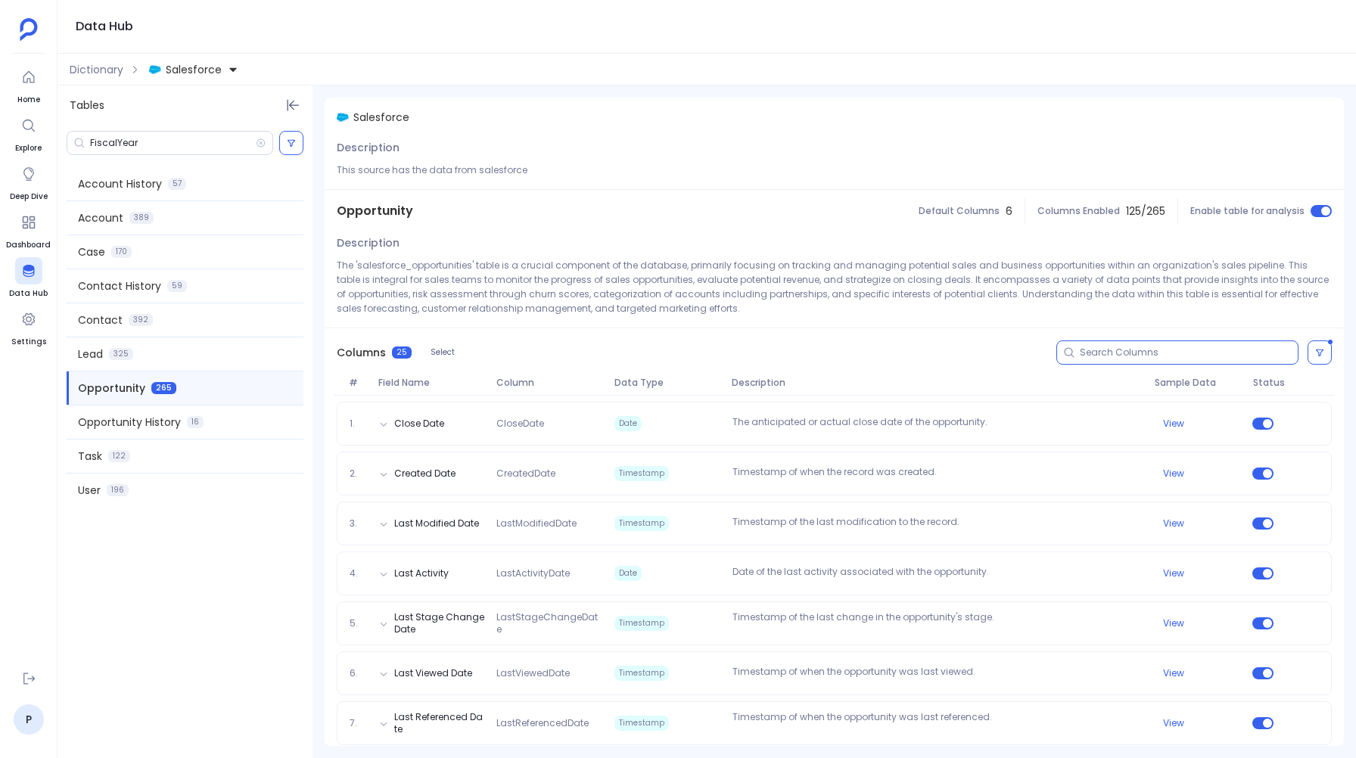
click at [1117, 350] on input at bounding box center [1189, 353] width 218 height 12
type input "date"
click at [1309, 355] on button at bounding box center [1319, 352] width 24 height 24
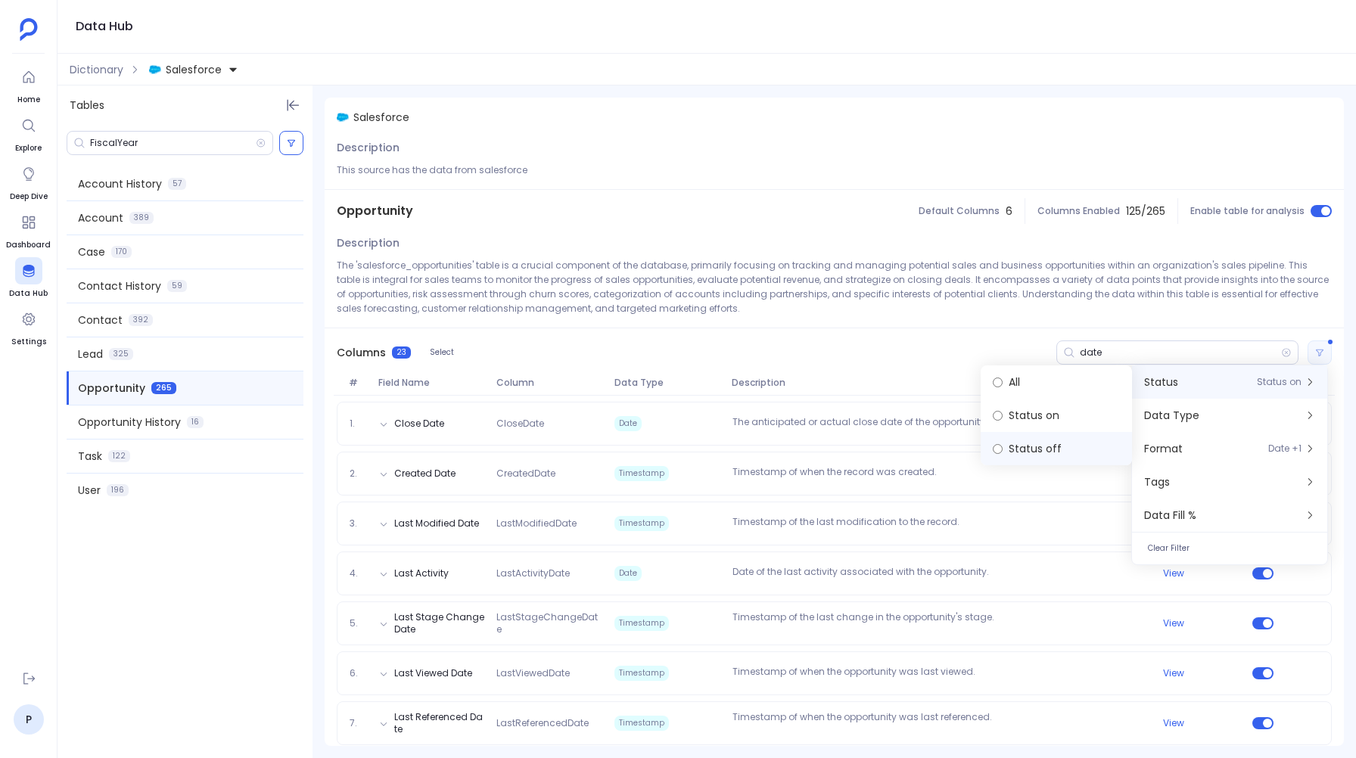
click at [1040, 447] on label "Status off" at bounding box center [1056, 448] width 151 height 33
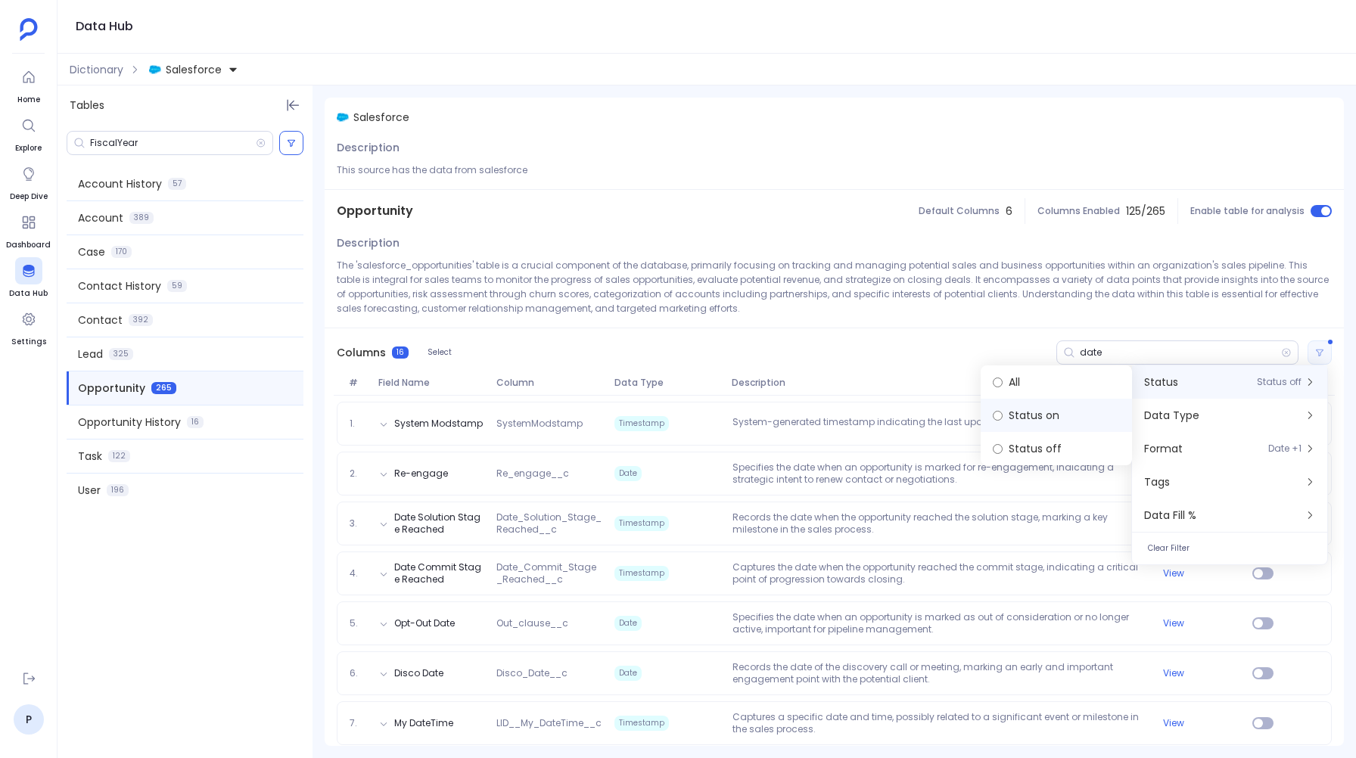
click at [1017, 412] on label "Status on" at bounding box center [1056, 415] width 151 height 33
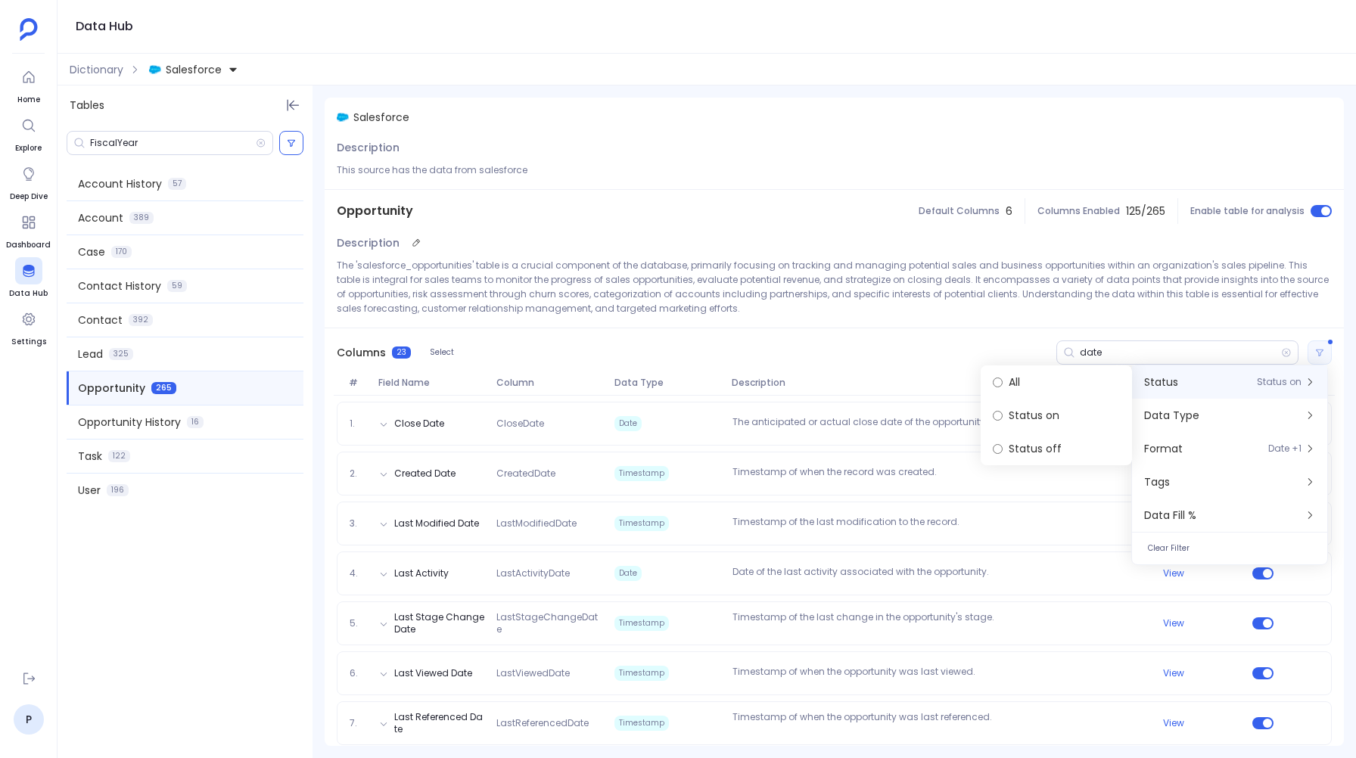
click at [726, 315] on p "The 'salesforce_opportunities' table is a crucial component of the database, pr…" at bounding box center [834, 287] width 995 height 58
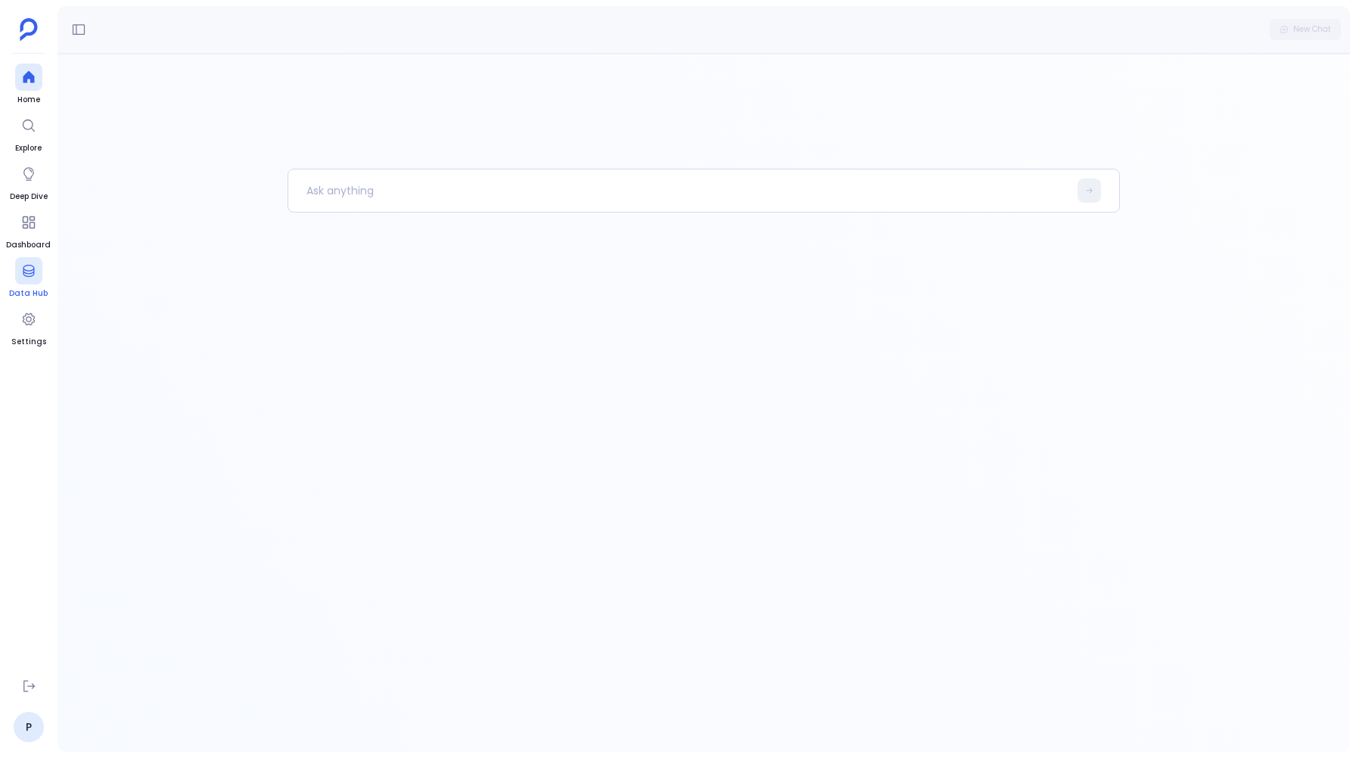
click at [23, 285] on link "Data Hub" at bounding box center [28, 278] width 39 height 42
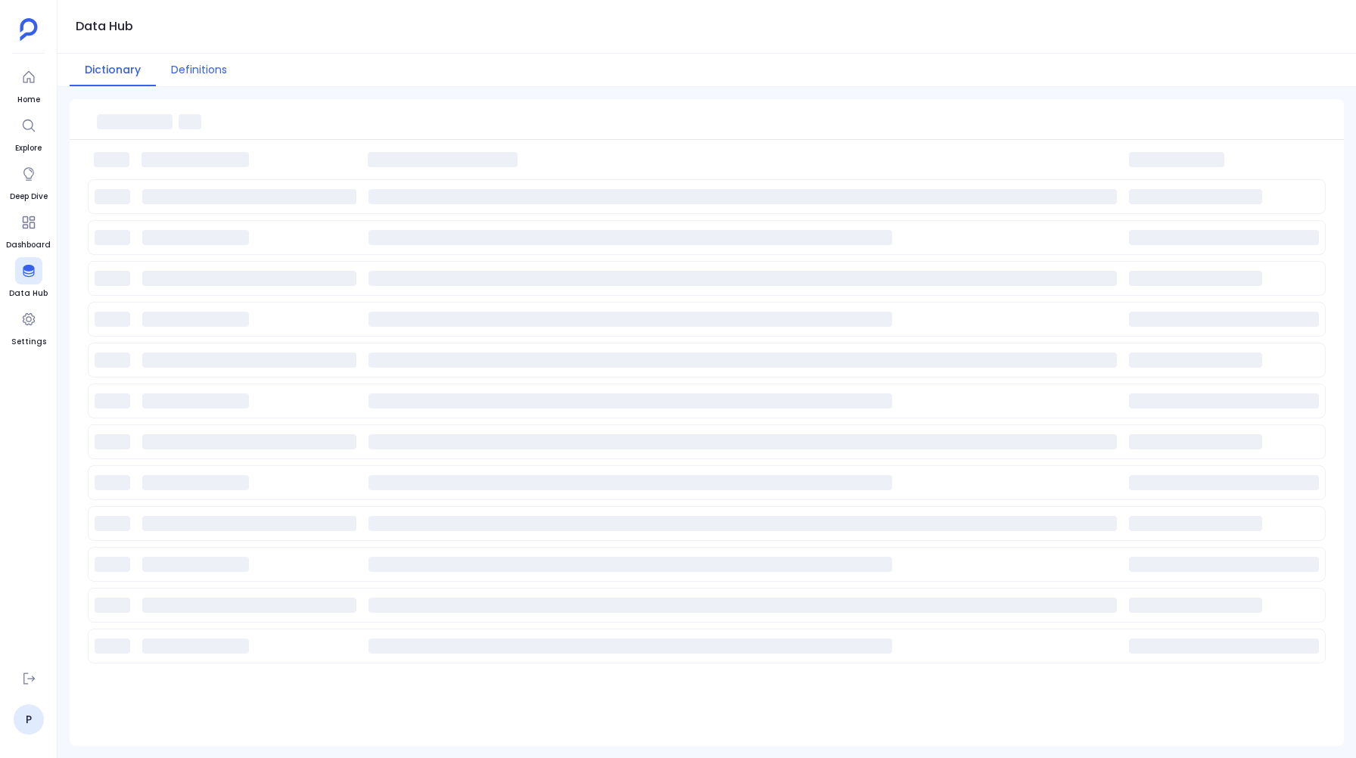
click at [169, 64] on button "Definitions" at bounding box center [199, 70] width 86 height 33
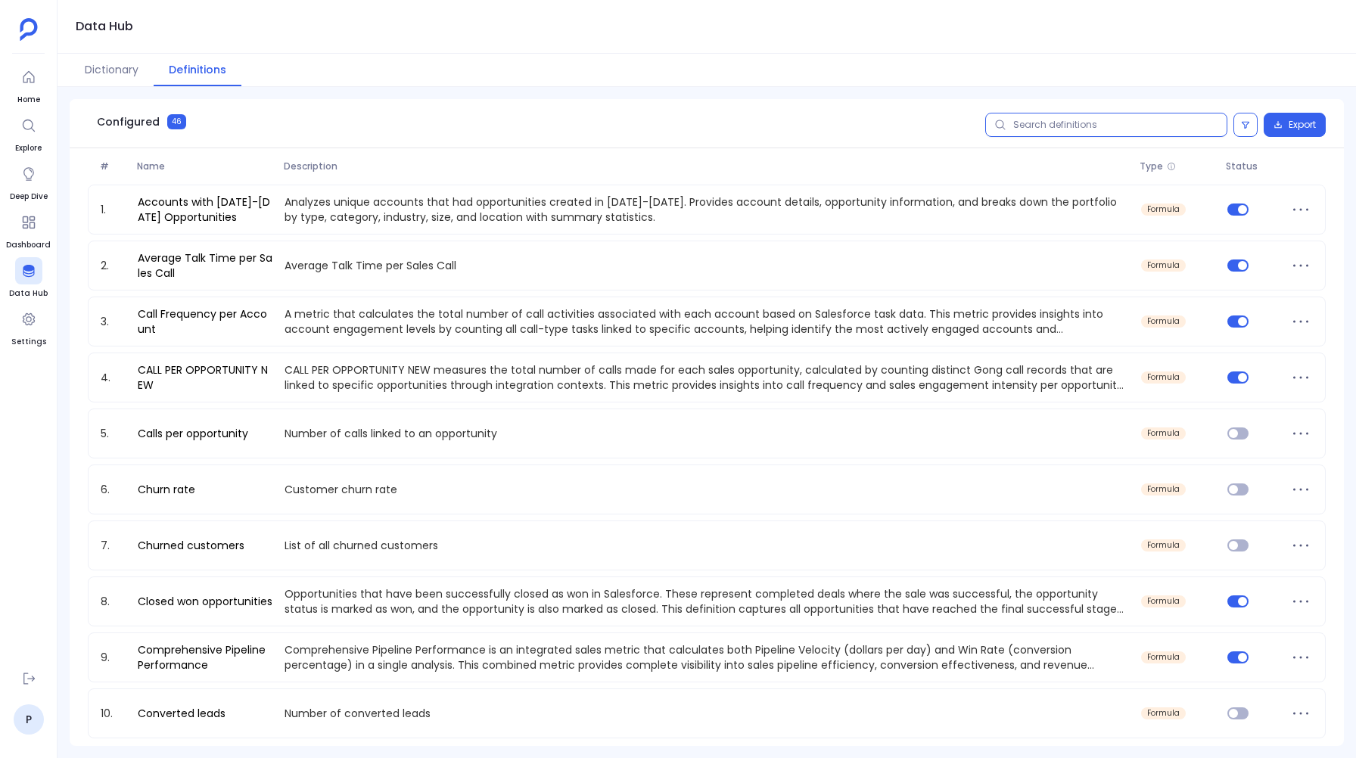
click at [1019, 125] on input "text" at bounding box center [1106, 125] width 242 height 24
paste input "Comprehensive Pipeline Performance"
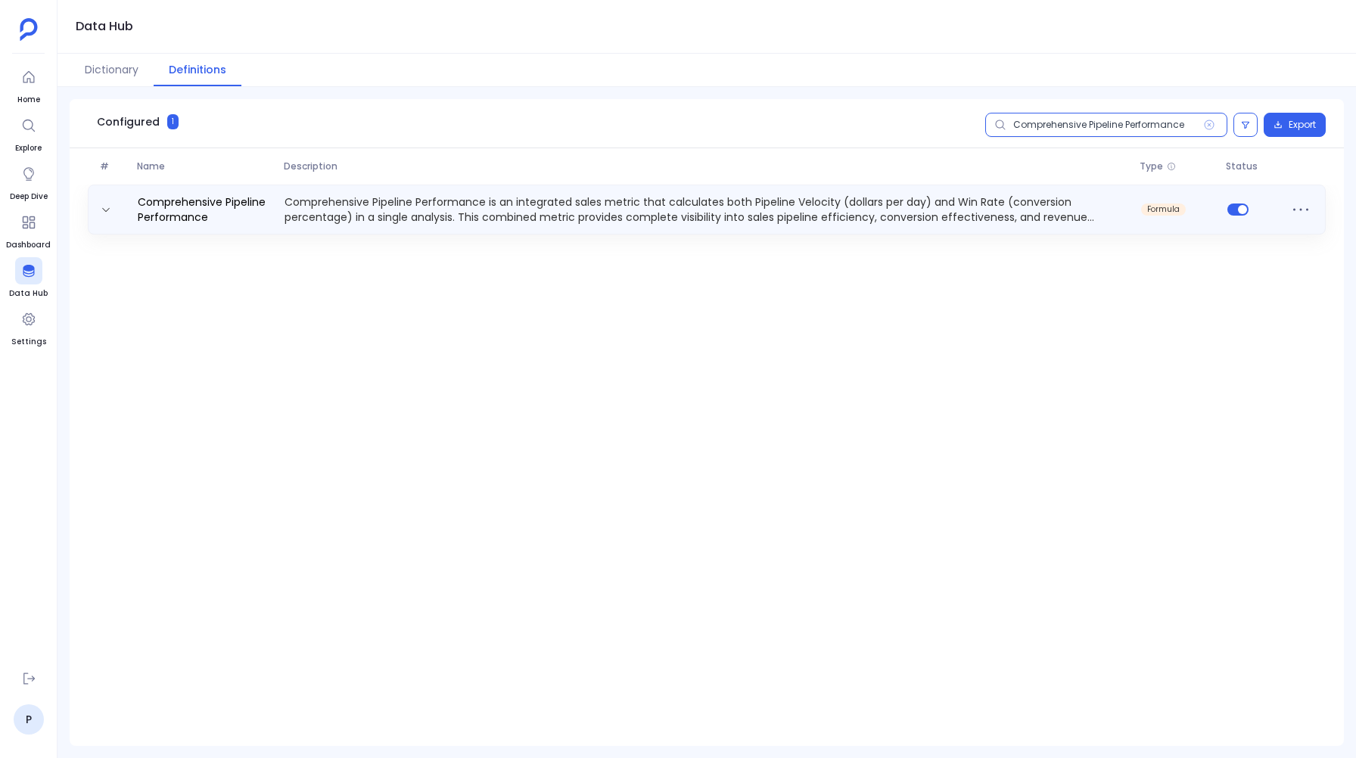
type input "Comprehensive Pipeline Performance"
click at [745, 211] on p "Comprehensive Pipeline Performance is an integrated sales metric that calculate…" at bounding box center [706, 209] width 857 height 30
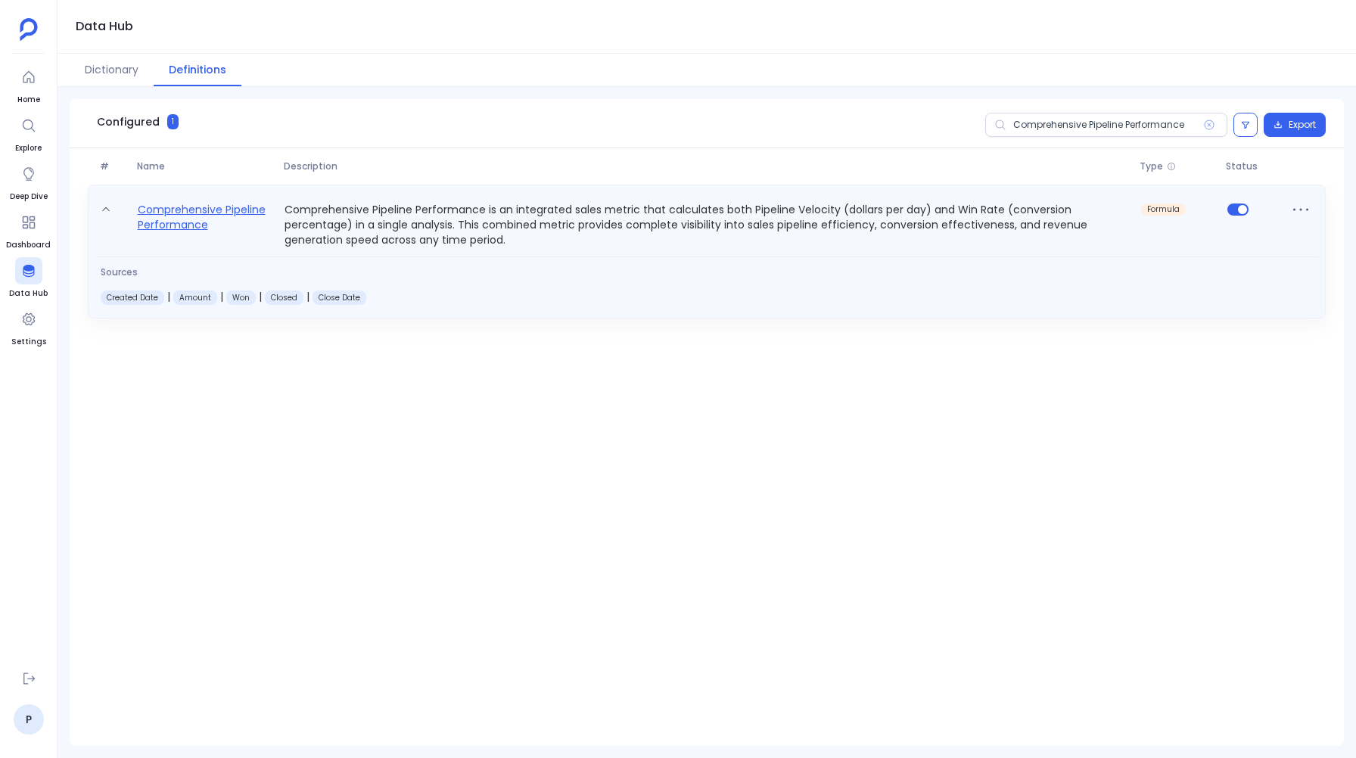
click at [197, 229] on link "Comprehensive Pipeline Performance" at bounding box center [205, 224] width 147 height 47
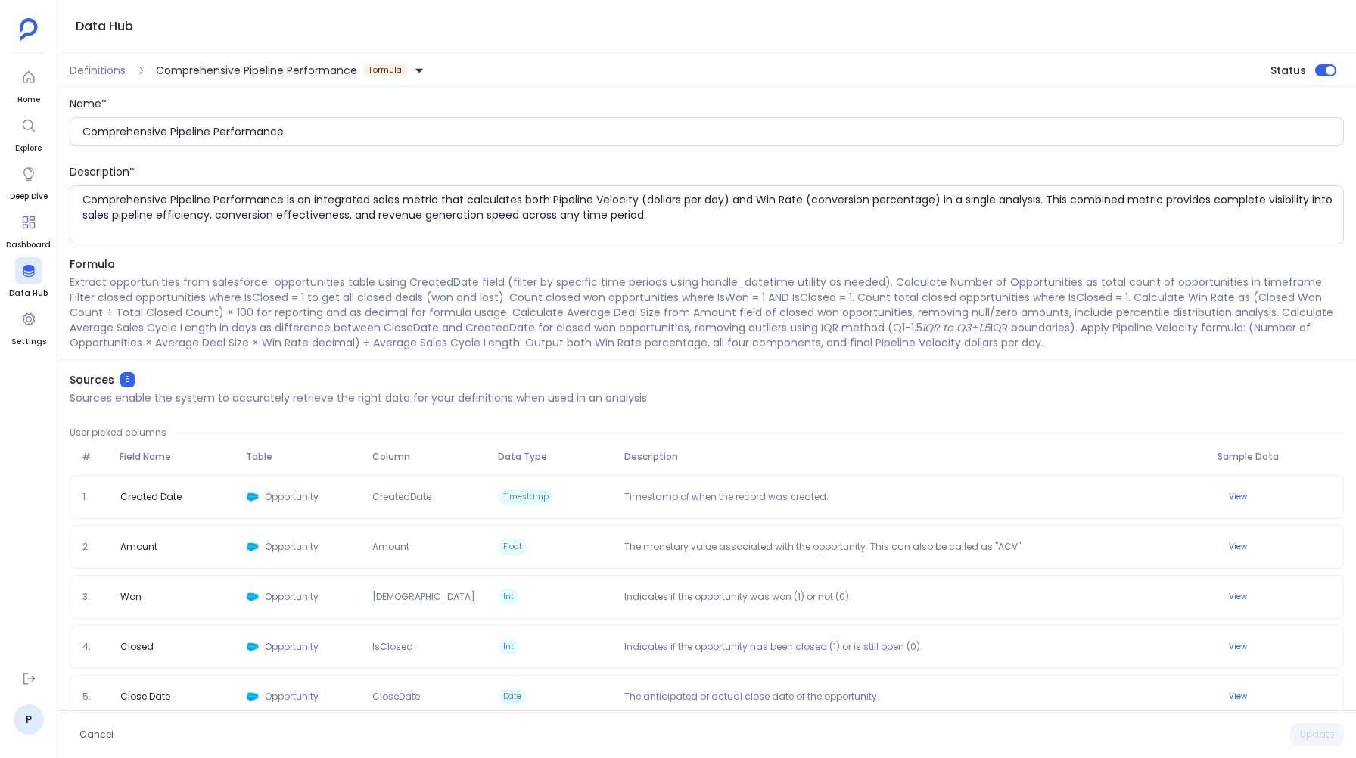
scroll to position [20, 0]
